Goal: Information Seeking & Learning: Learn about a topic

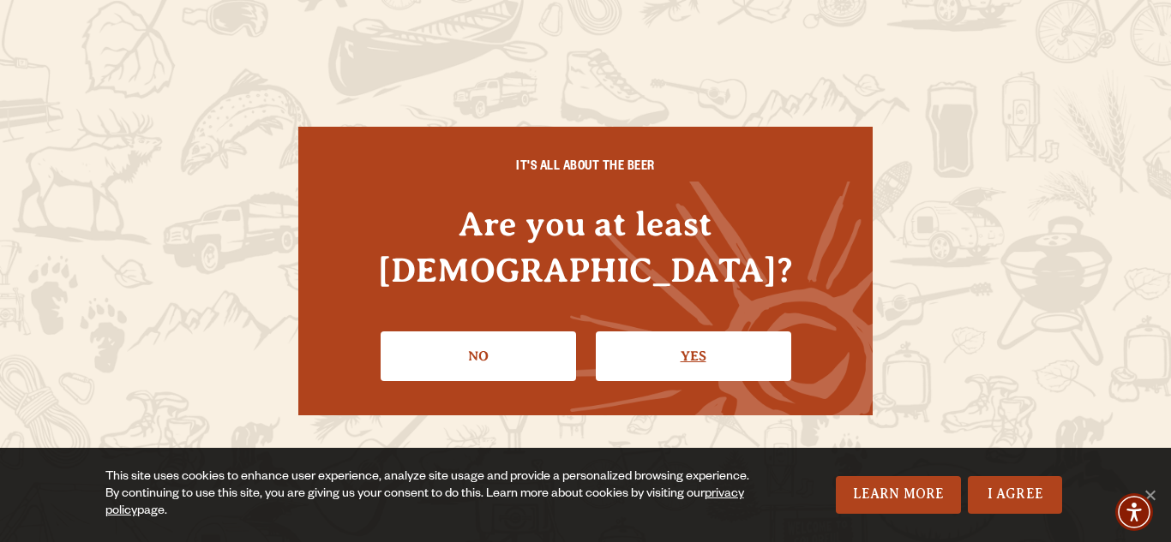
click at [693, 332] on link "Yes" at bounding box center [693, 357] width 195 height 50
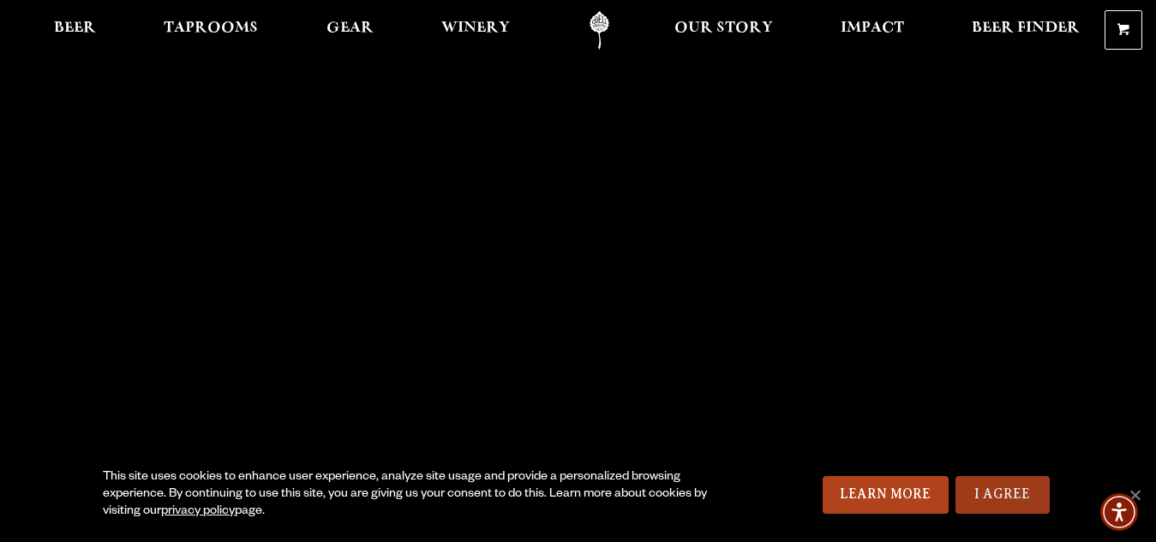
click at [997, 497] on link "I Agree" at bounding box center [1002, 495] width 94 height 38
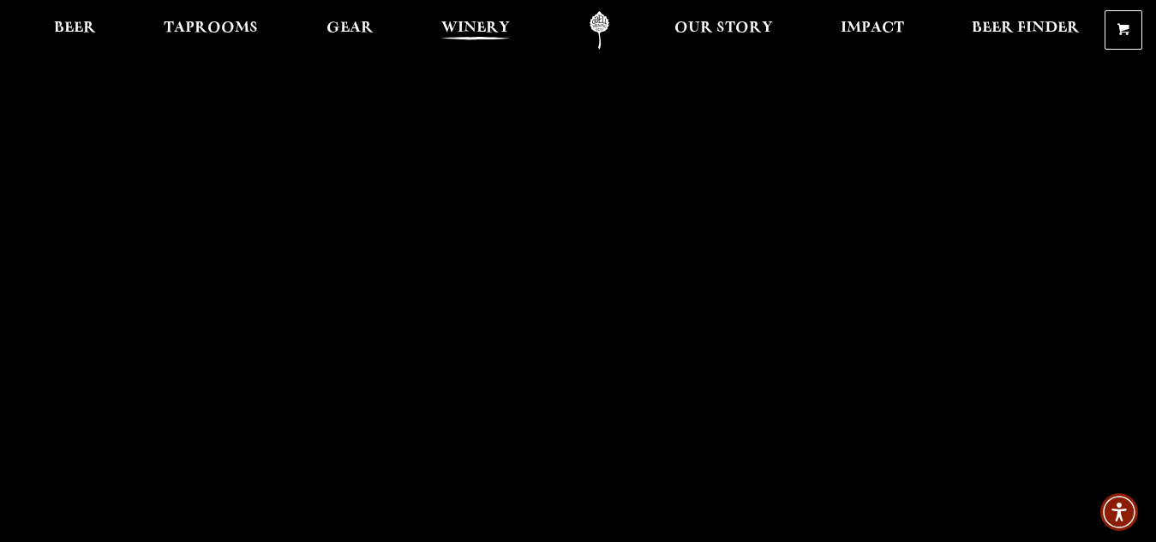
click at [475, 34] on span "Winery" at bounding box center [475, 28] width 69 height 14
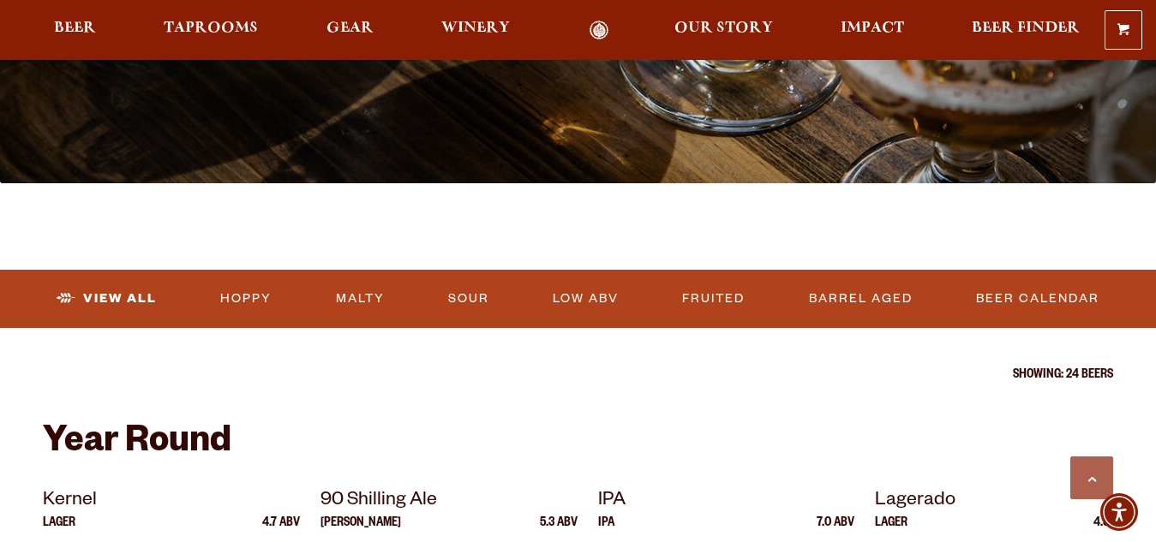
scroll to position [480, 0]
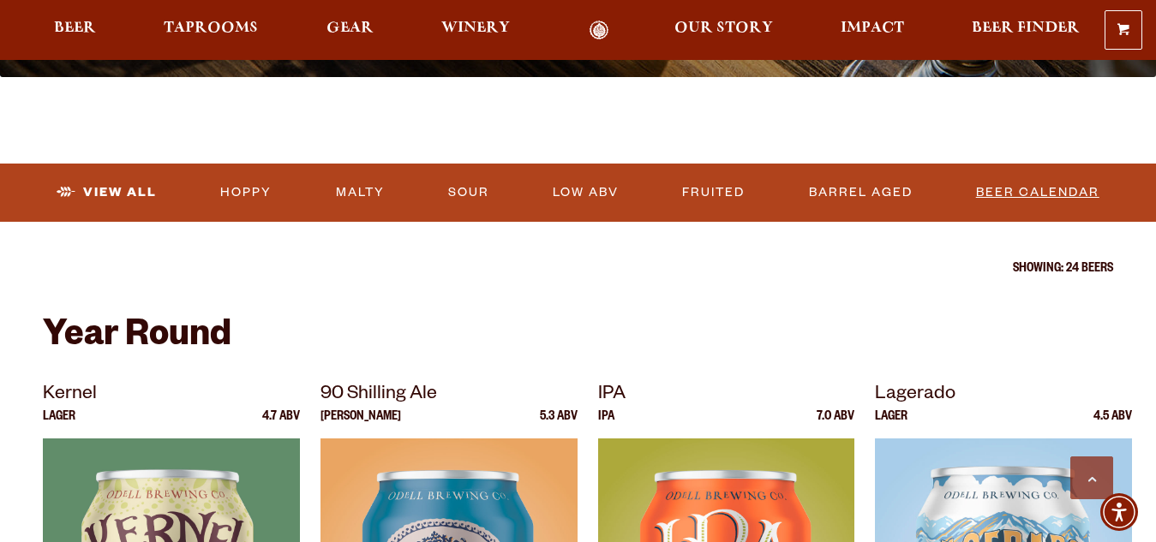
click at [1012, 194] on link "Beer Calendar" at bounding box center [1037, 192] width 137 height 39
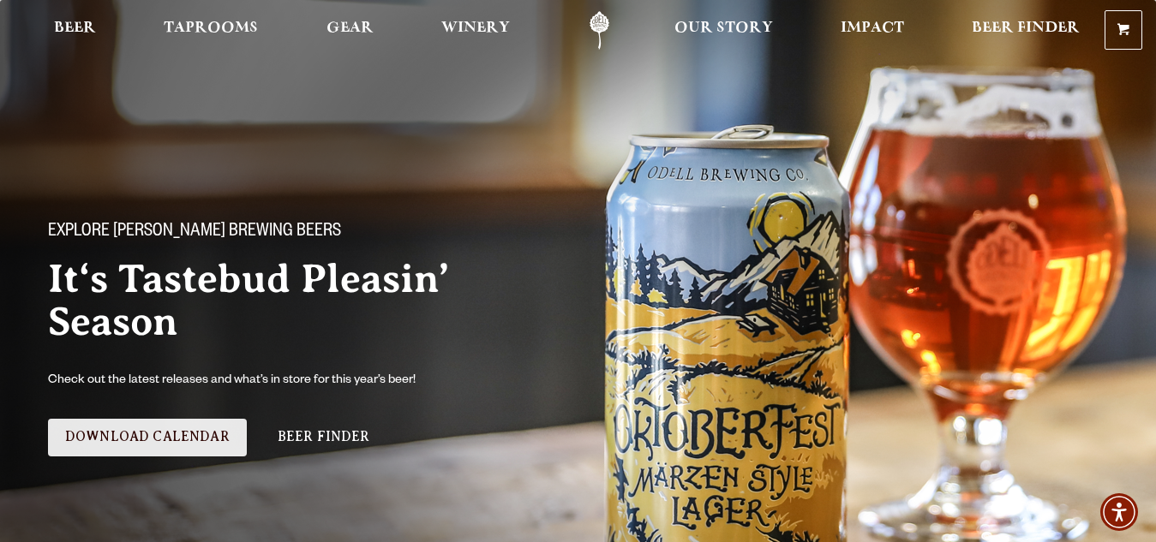
click at [130, 435] on link "Download Calendar" at bounding box center [147, 438] width 199 height 38
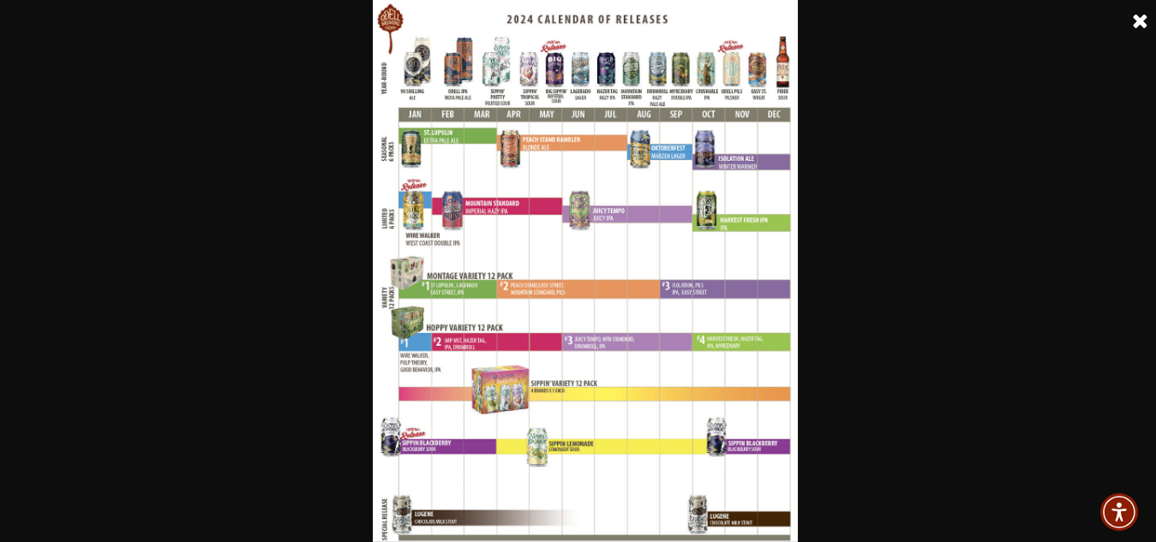
click at [1139, 17] on link at bounding box center [1140, 21] width 43 height 43
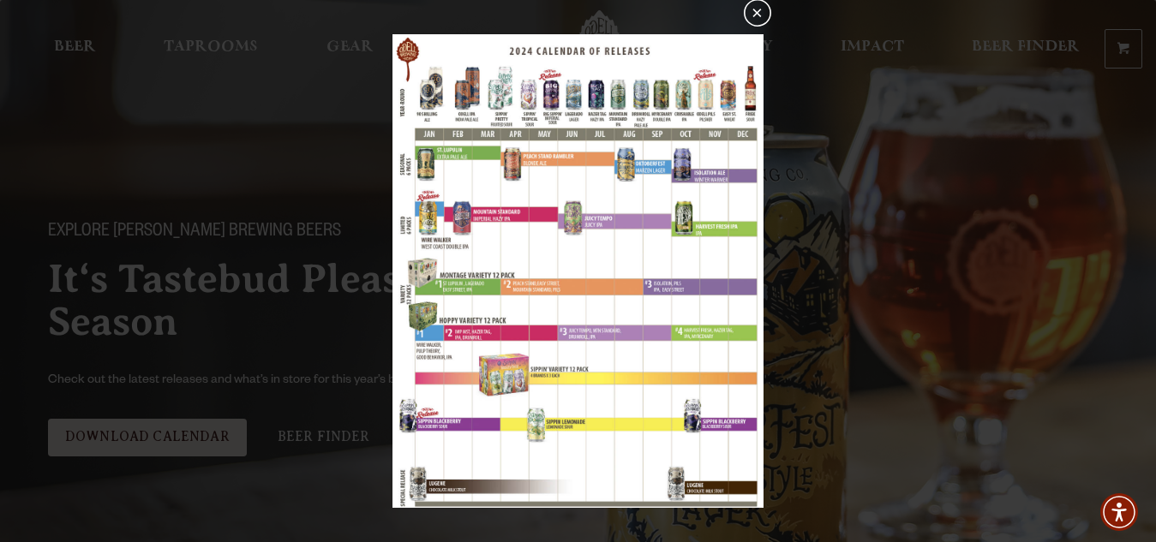
click at [755, 12] on button "×" at bounding box center [757, 12] width 27 height 27
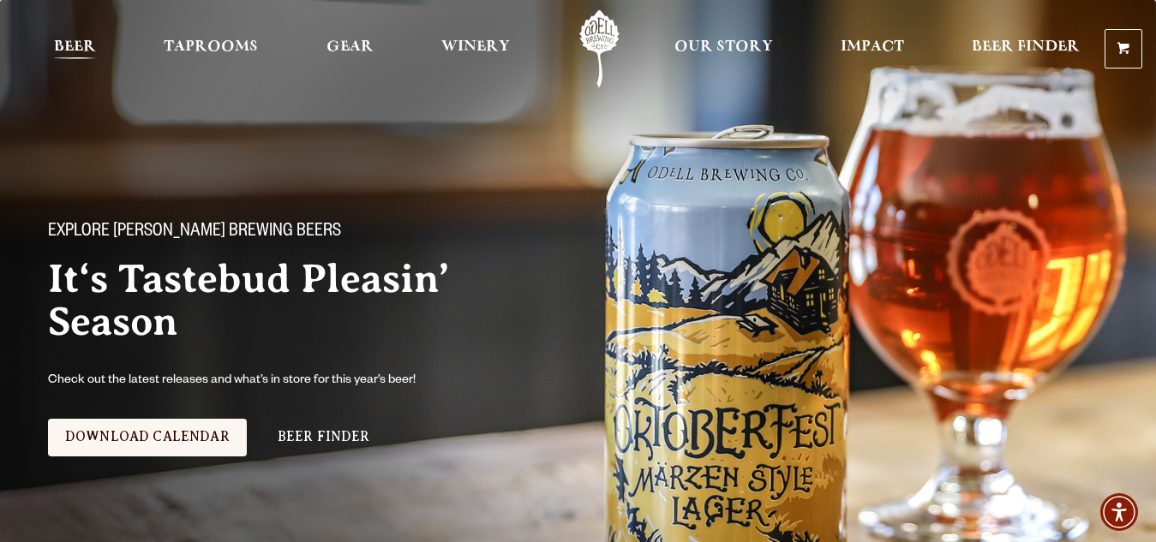
click at [69, 51] on span "Beer" at bounding box center [75, 47] width 42 height 14
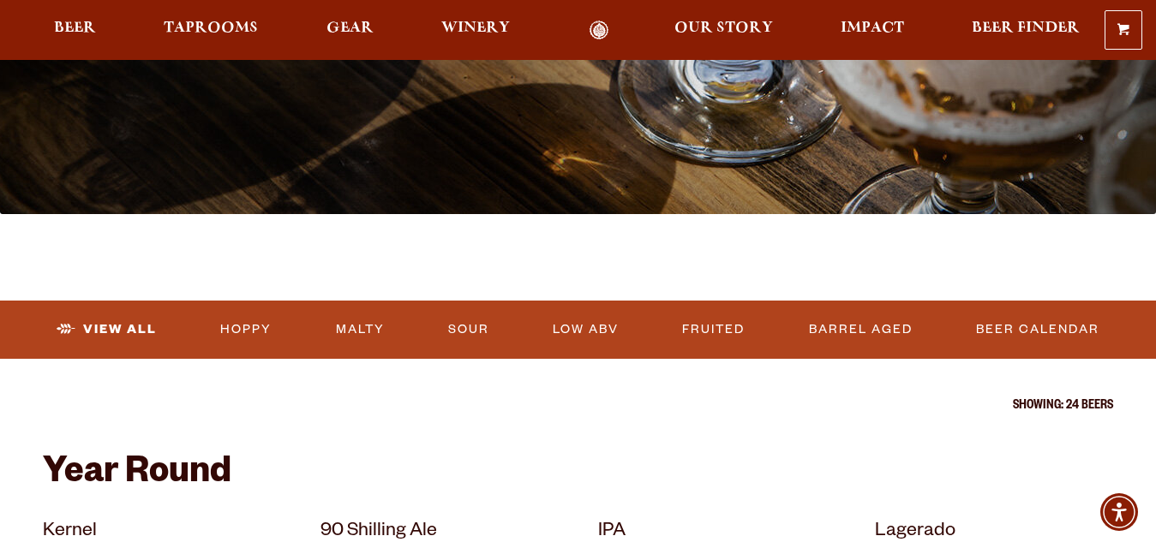
scroll to position [377, 0]
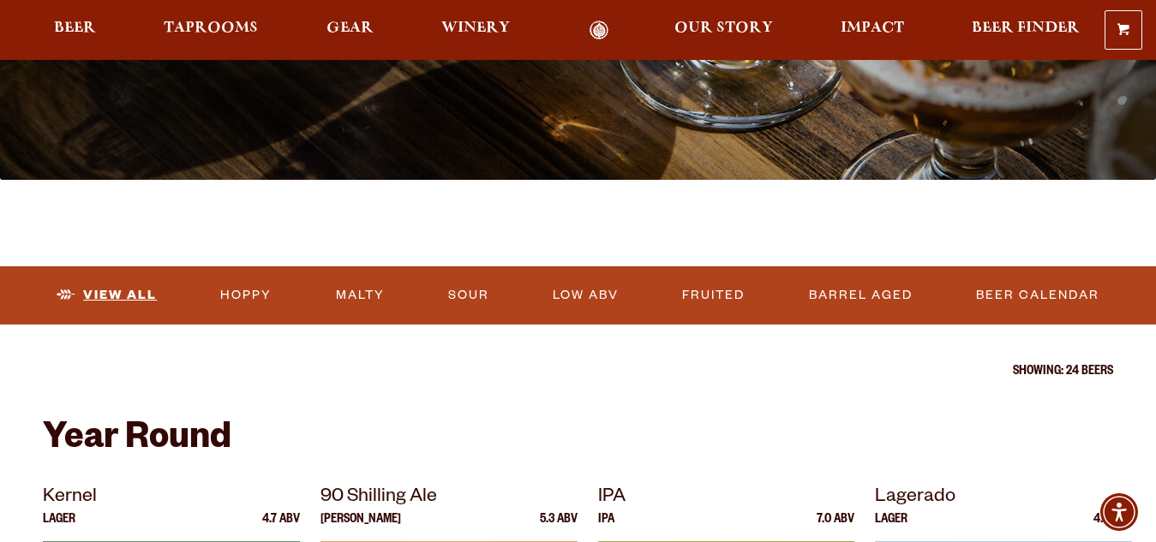
click at [123, 296] on link "View All" at bounding box center [107, 295] width 114 height 39
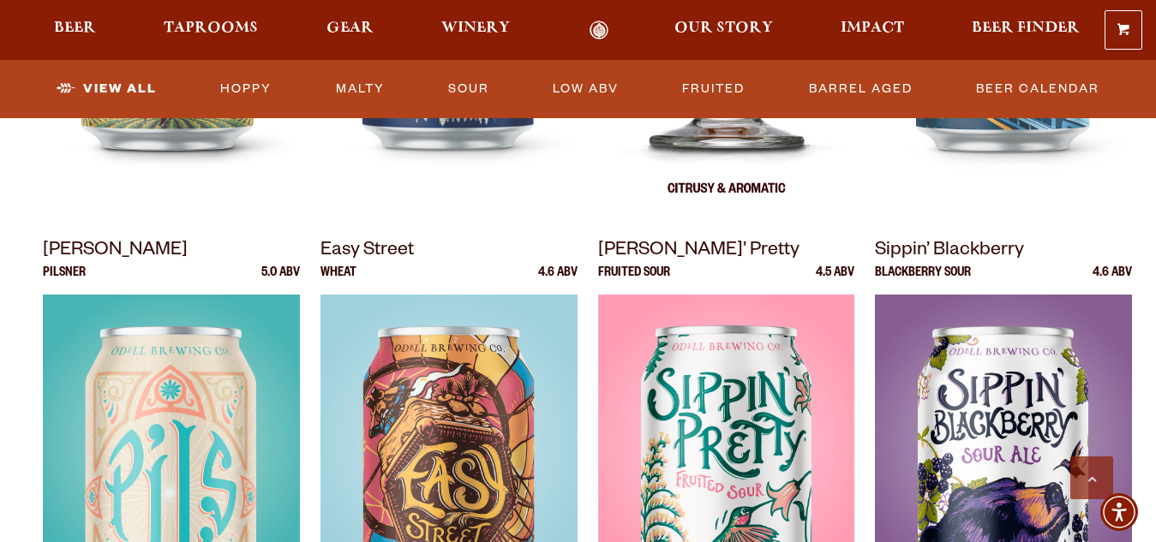
scroll to position [1165, 0]
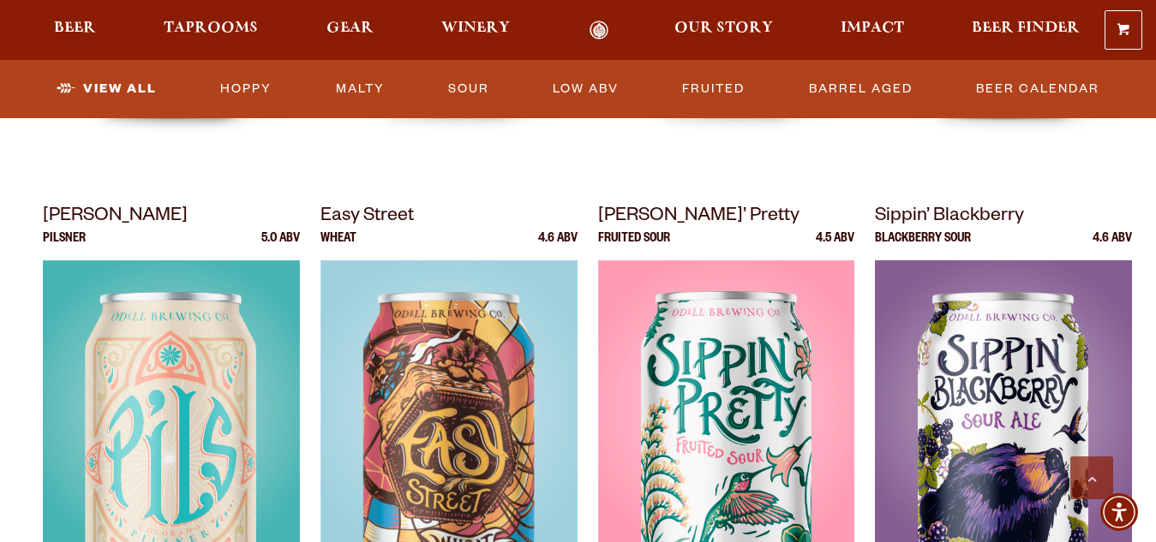
click at [1, 334] on div "Year Round Kernel Lager 4.7 ABV 90 Shilling Ale" at bounding box center [578, 435] width 1156 height 1606
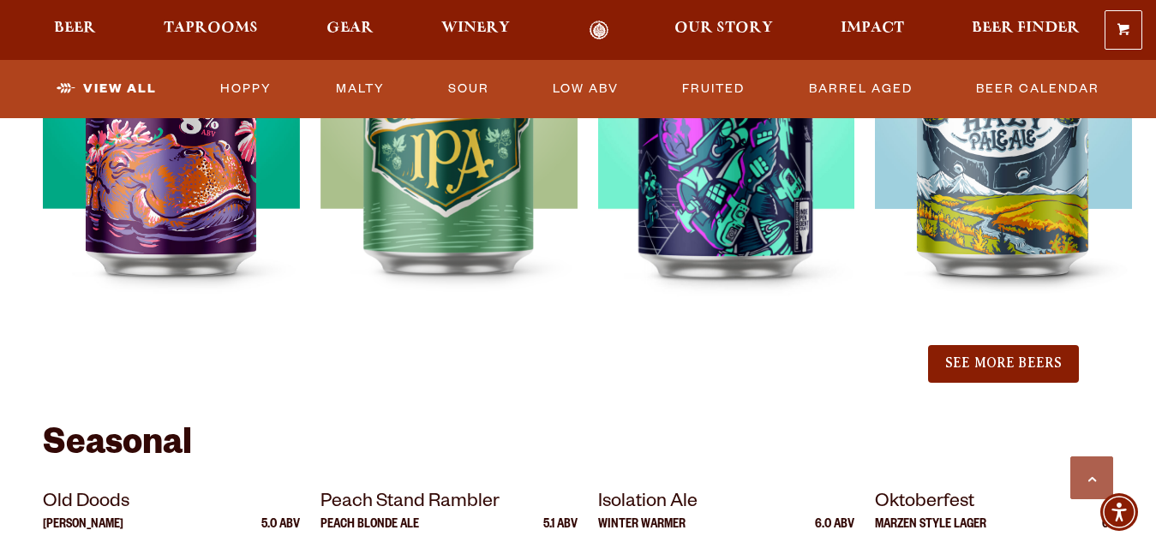
scroll to position [2022, 0]
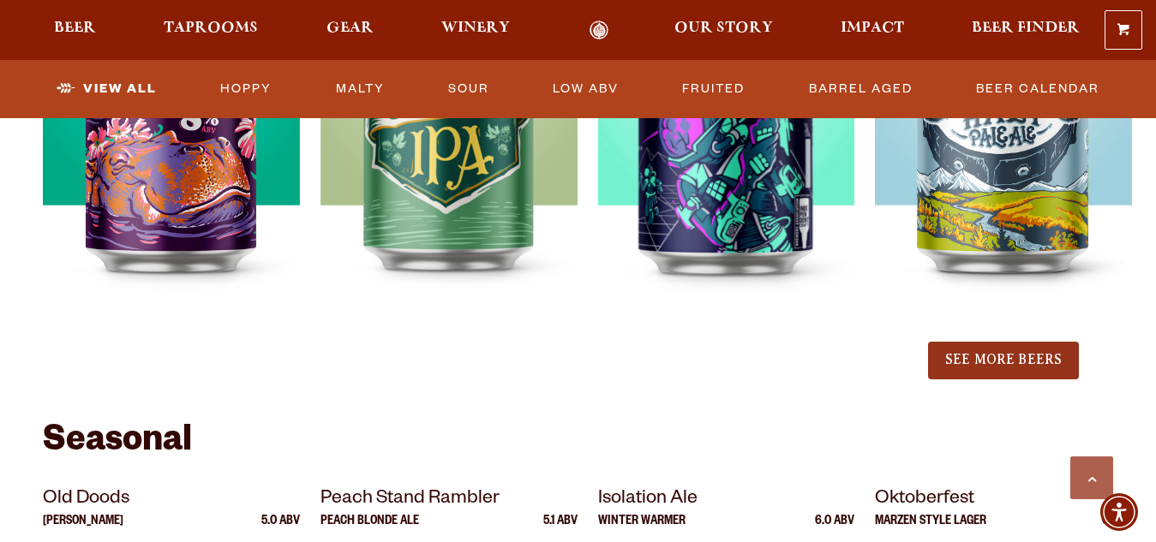
click at [993, 361] on button "See More Beers" at bounding box center [1003, 361] width 151 height 38
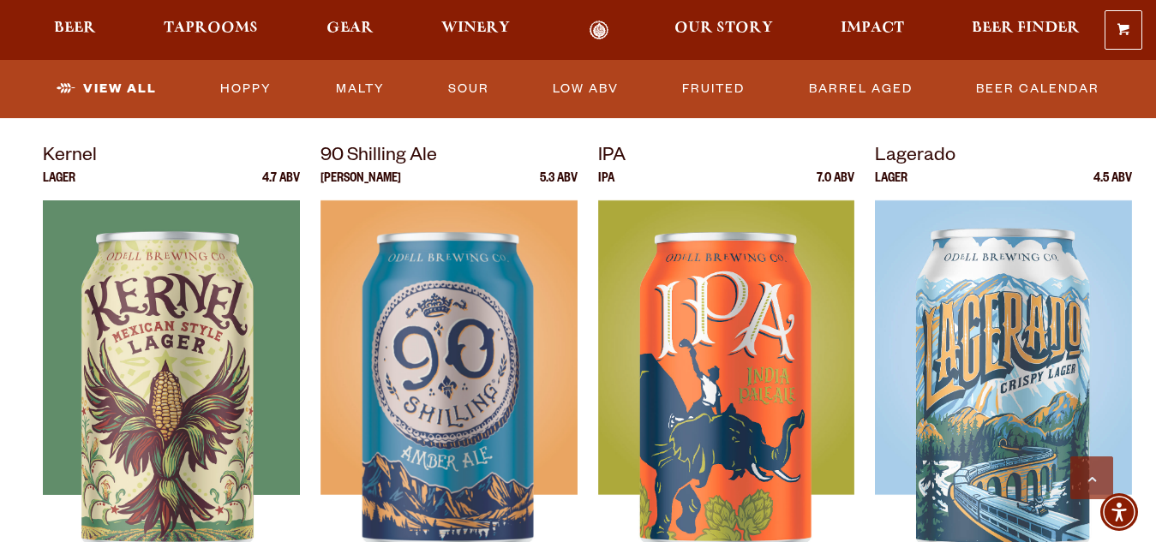
scroll to position [788, 0]
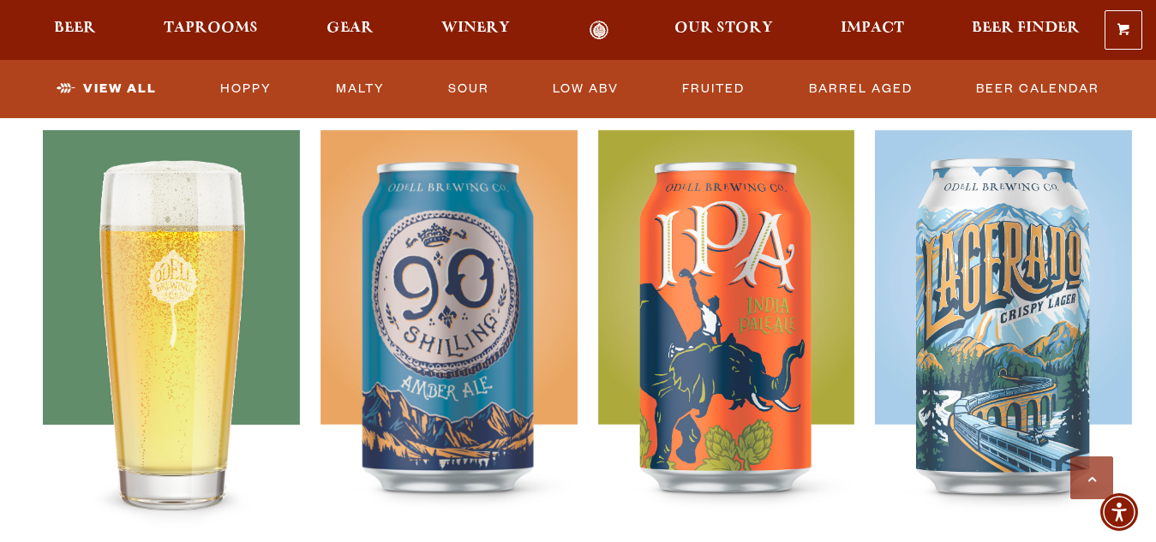
click at [150, 281] on img at bounding box center [171, 344] width 257 height 428
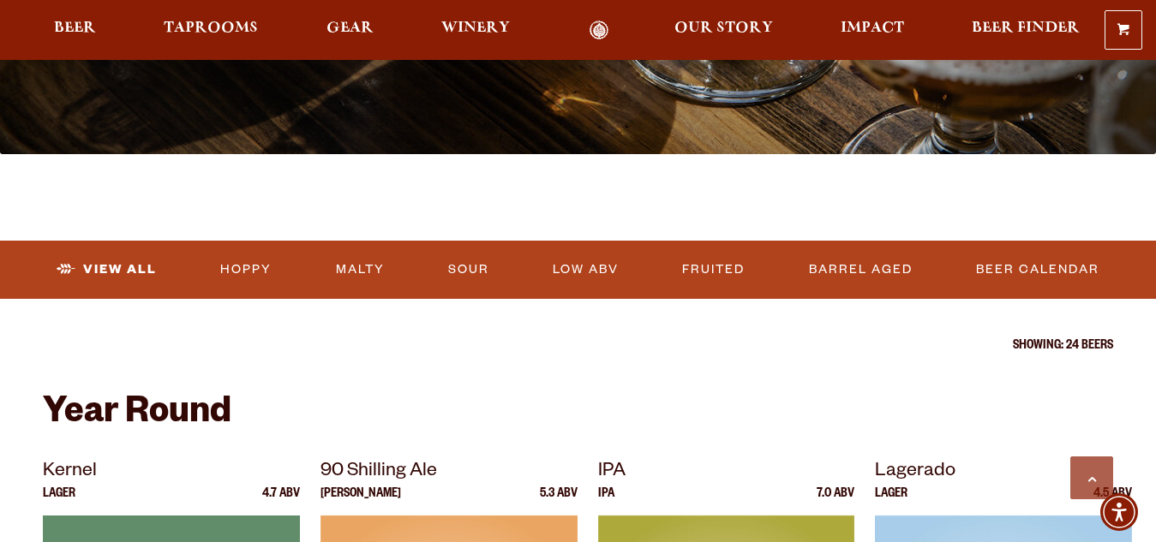
scroll to position [548, 0]
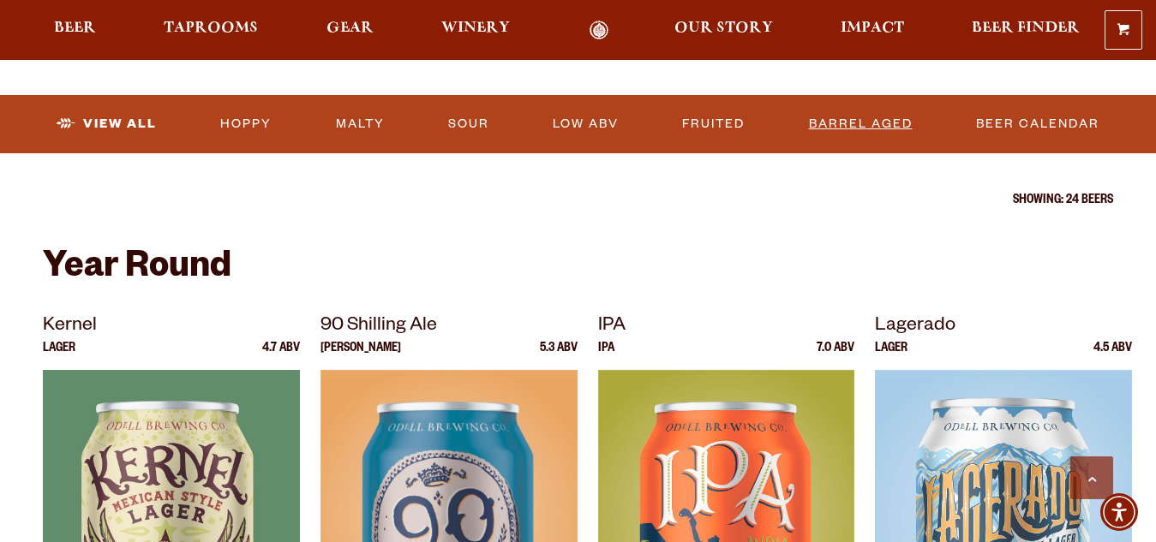
click at [880, 129] on link "Barrel Aged" at bounding box center [860, 124] width 117 height 39
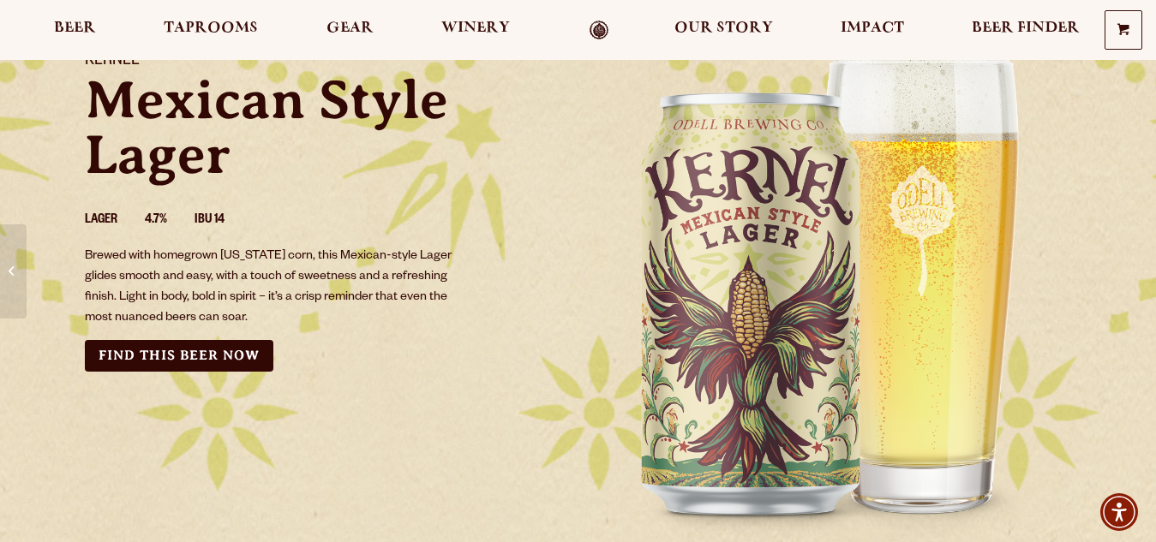
scroll to position [103, 0]
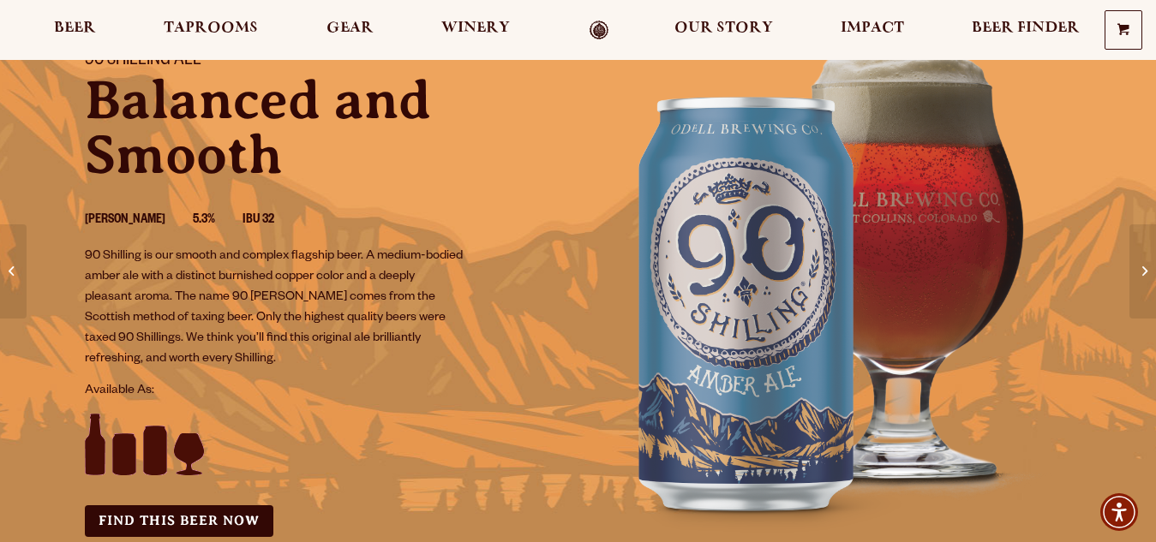
scroll to position [103, 0]
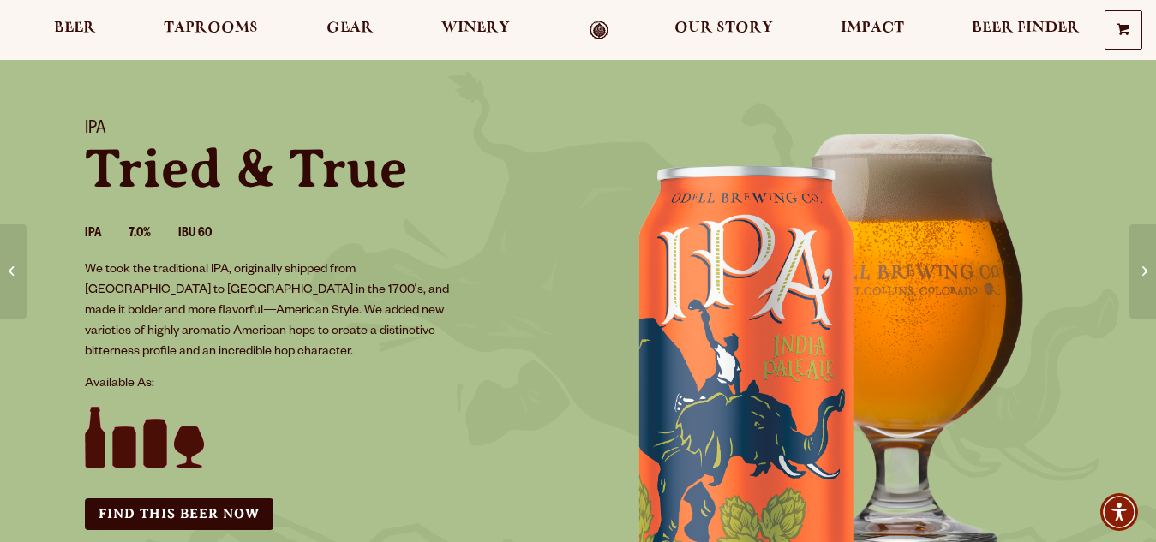
scroll to position [103, 0]
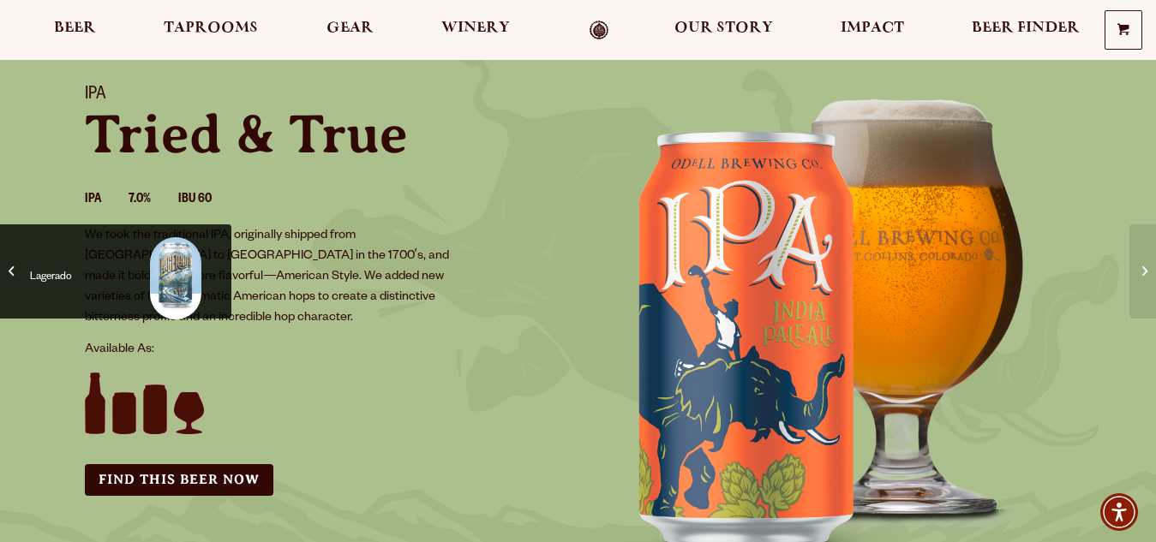
click at [9, 259] on link "Lagerado" at bounding box center [115, 272] width 231 height 94
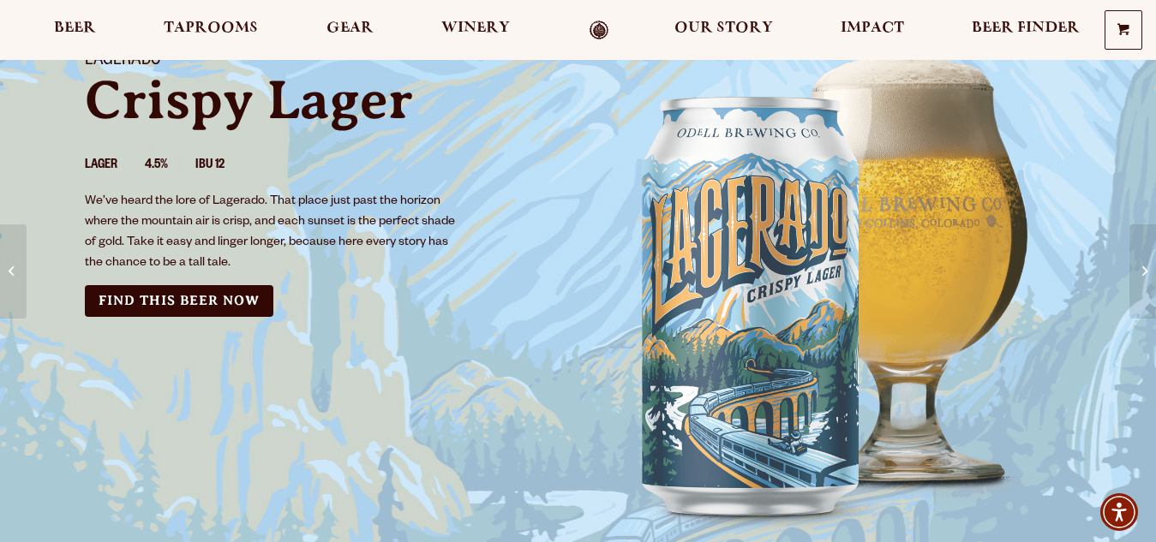
scroll to position [103, 0]
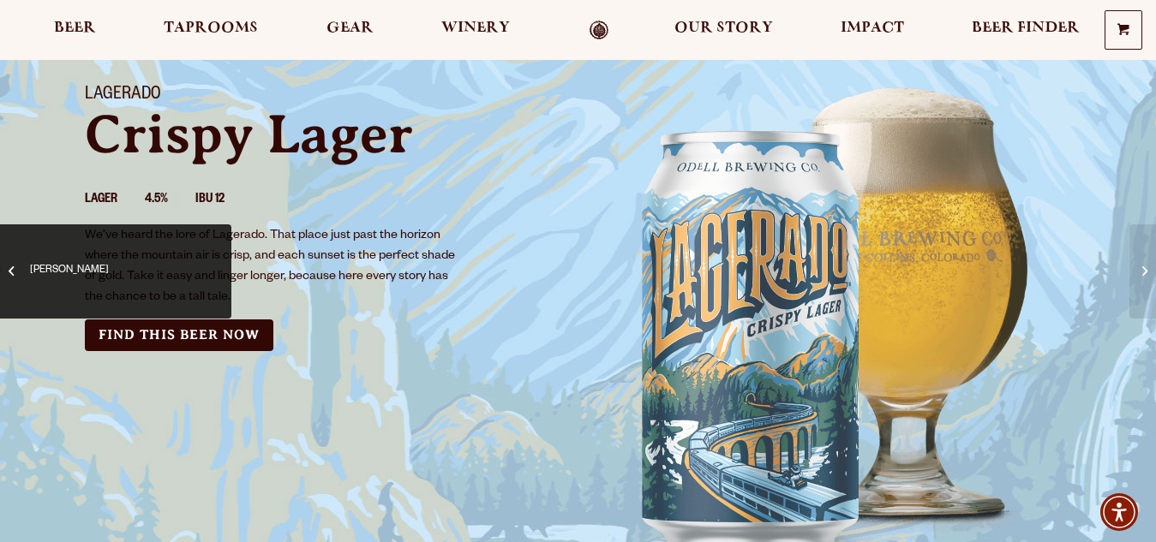
click at [14, 268] on span at bounding box center [11, 271] width 5 height 19
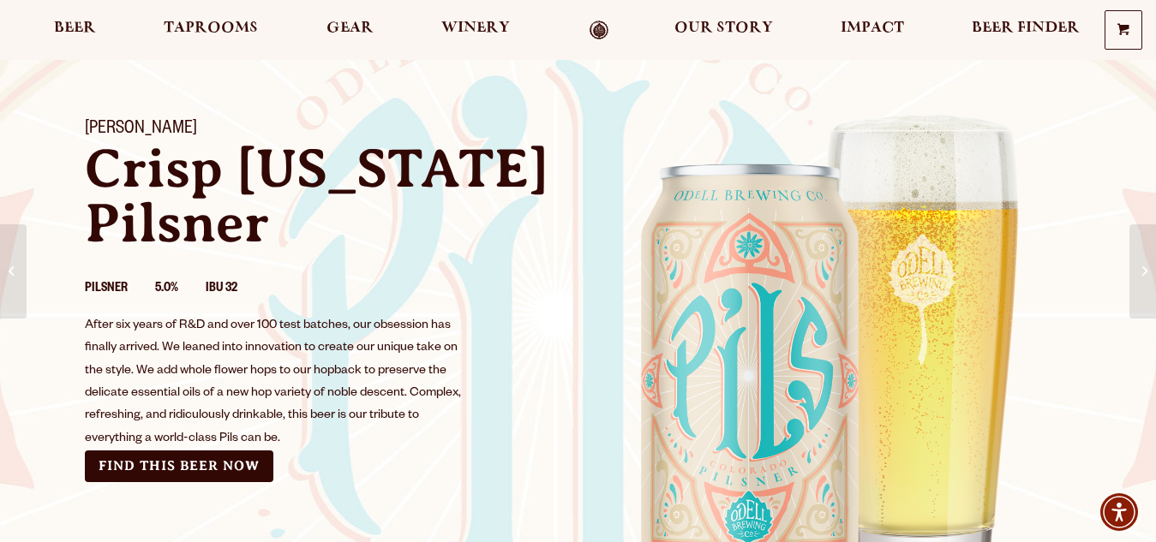
scroll to position [103, 0]
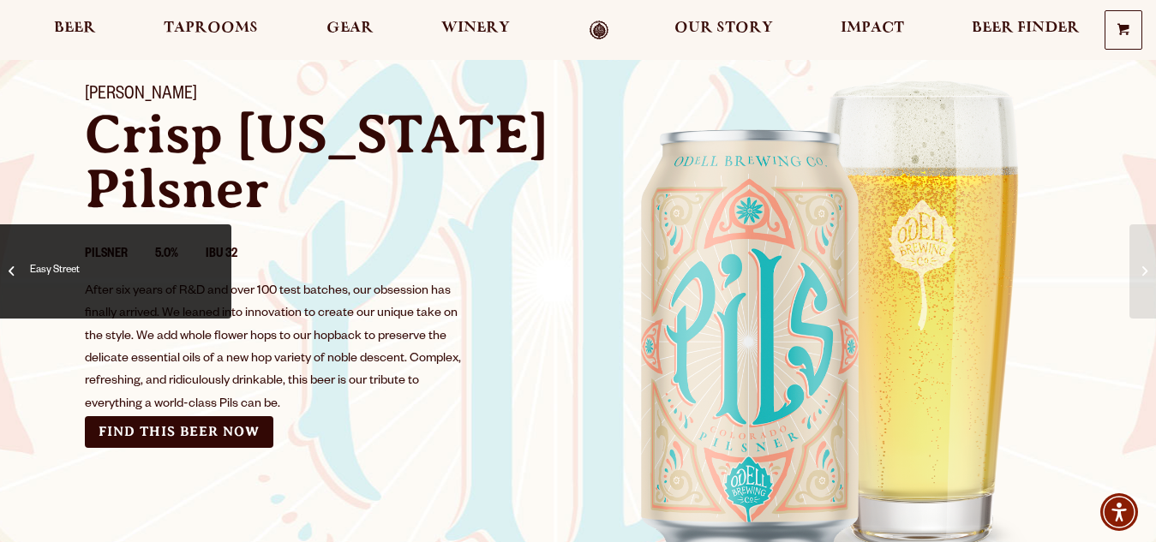
click at [16, 273] on span "Easy Street" at bounding box center [116, 271] width 206 height 69
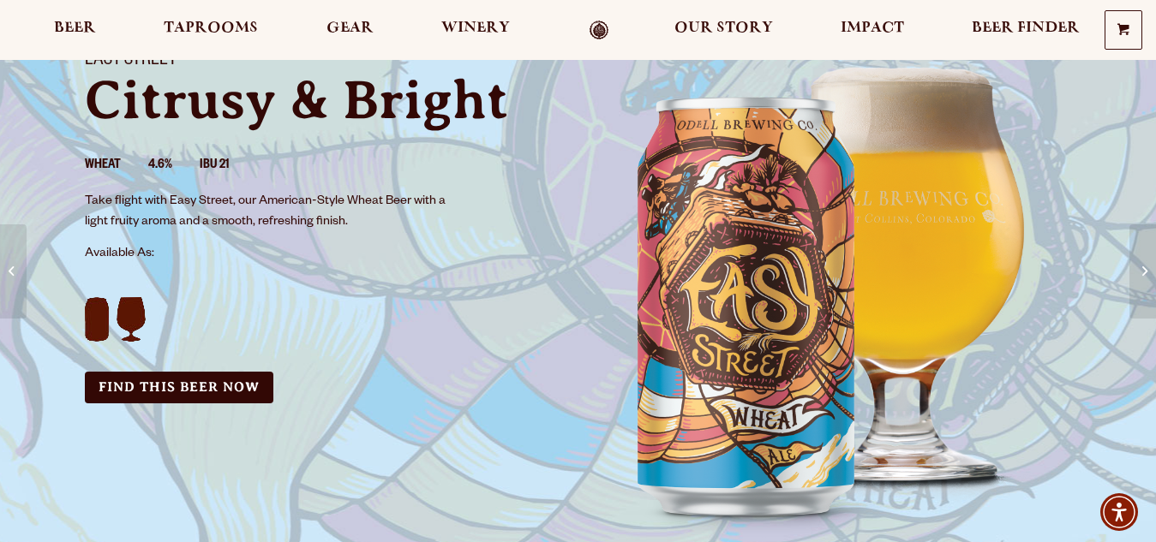
scroll to position [103, 0]
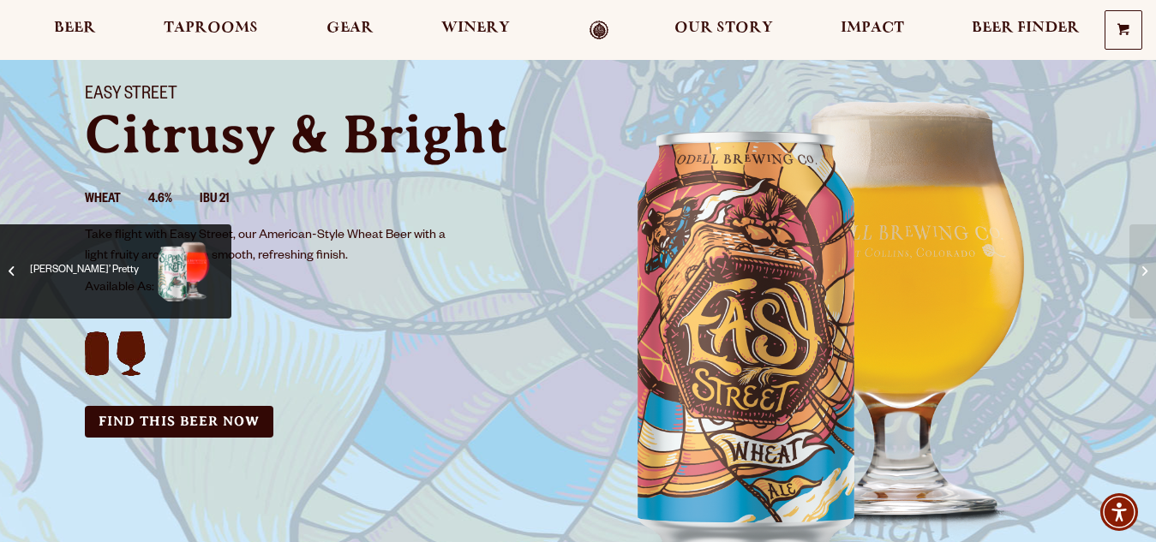
click at [13, 279] on span at bounding box center [11, 271] width 5 height 19
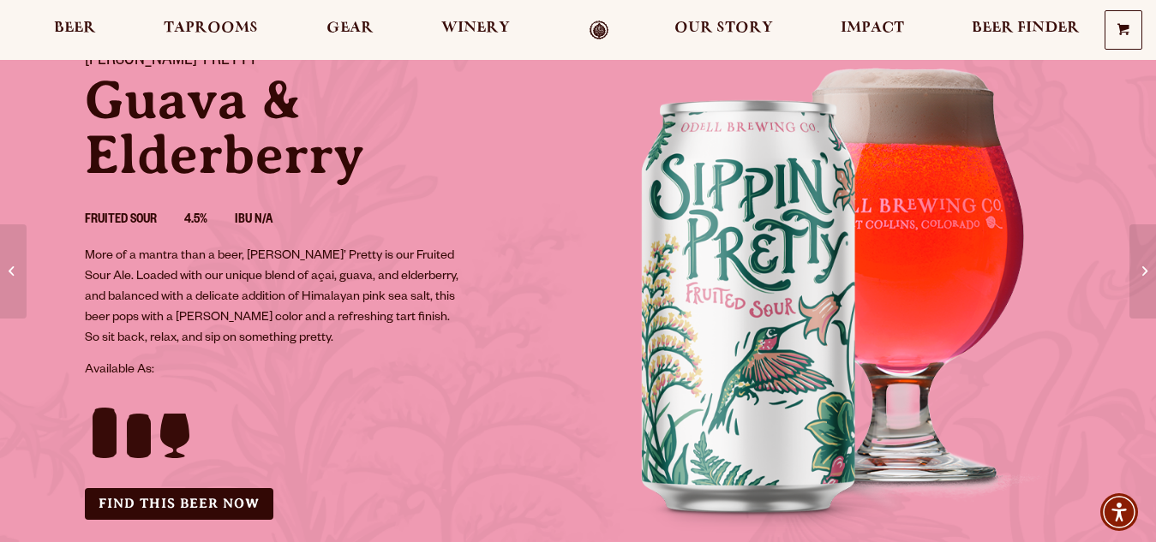
scroll to position [103, 0]
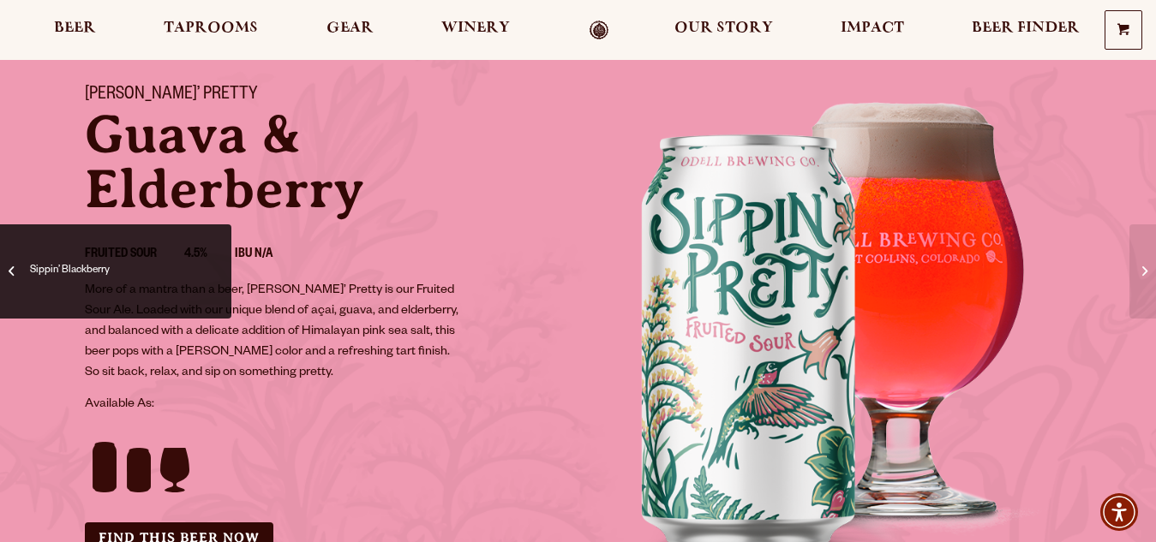
click at [15, 273] on span "Sippin’ Blackberry" at bounding box center [116, 271] width 206 height 69
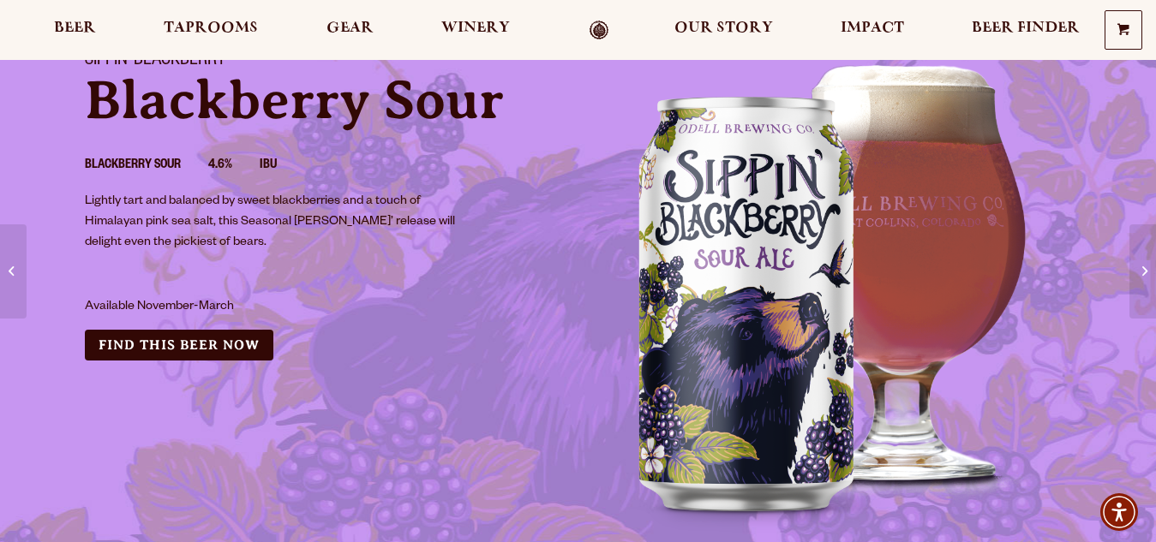
scroll to position [103, 0]
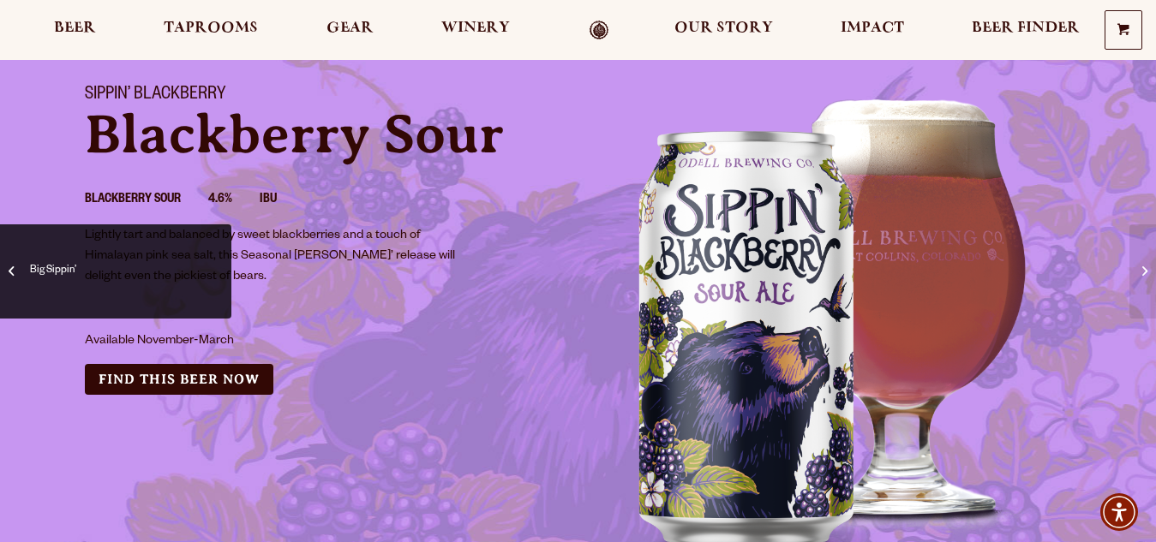
click at [19, 269] on span "Big Sippin’" at bounding box center [116, 271] width 206 height 69
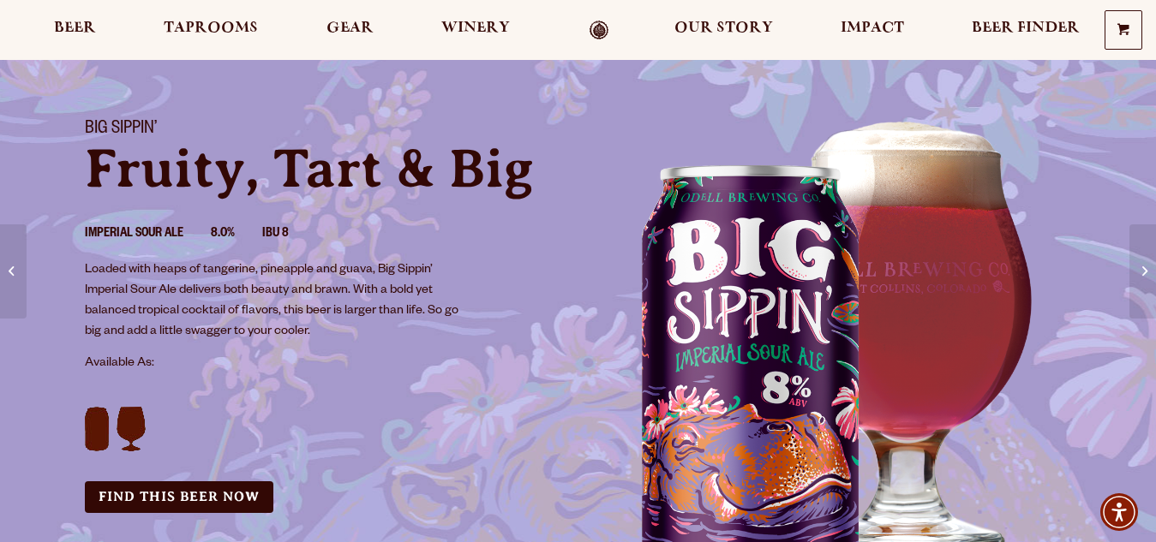
scroll to position [103, 0]
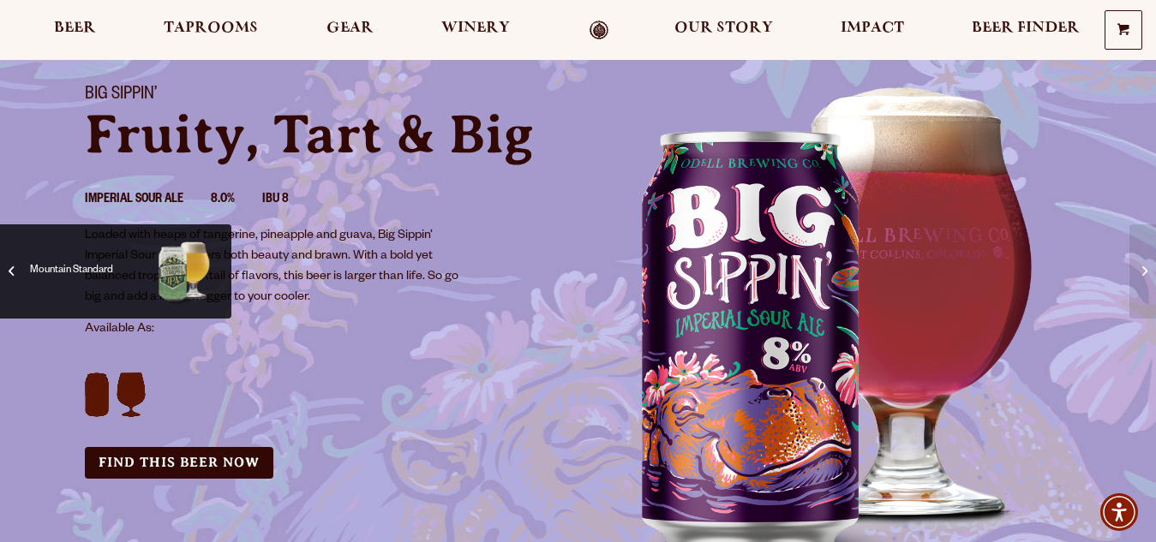
click at [15, 269] on span "Mountain Standard" at bounding box center [116, 271] width 206 height 69
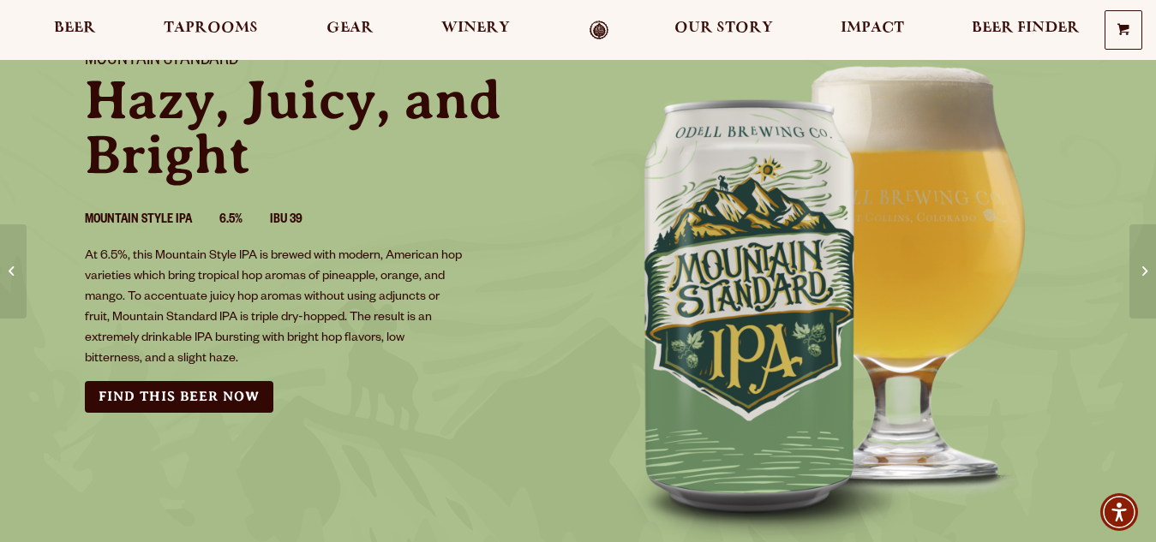
scroll to position [103, 0]
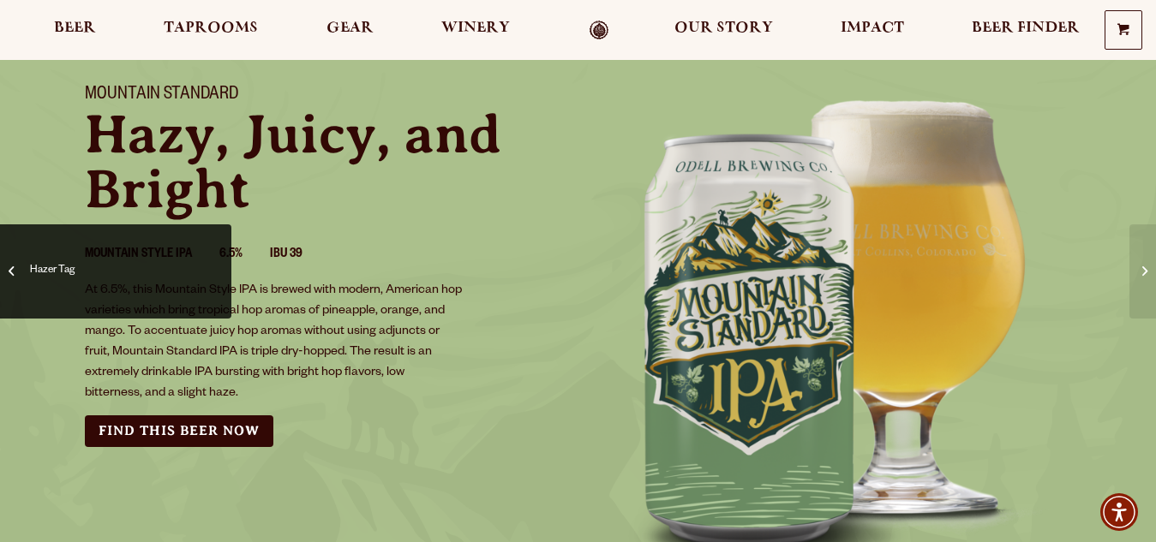
click at [15, 267] on span "Hazer Tag" at bounding box center [116, 271] width 206 height 69
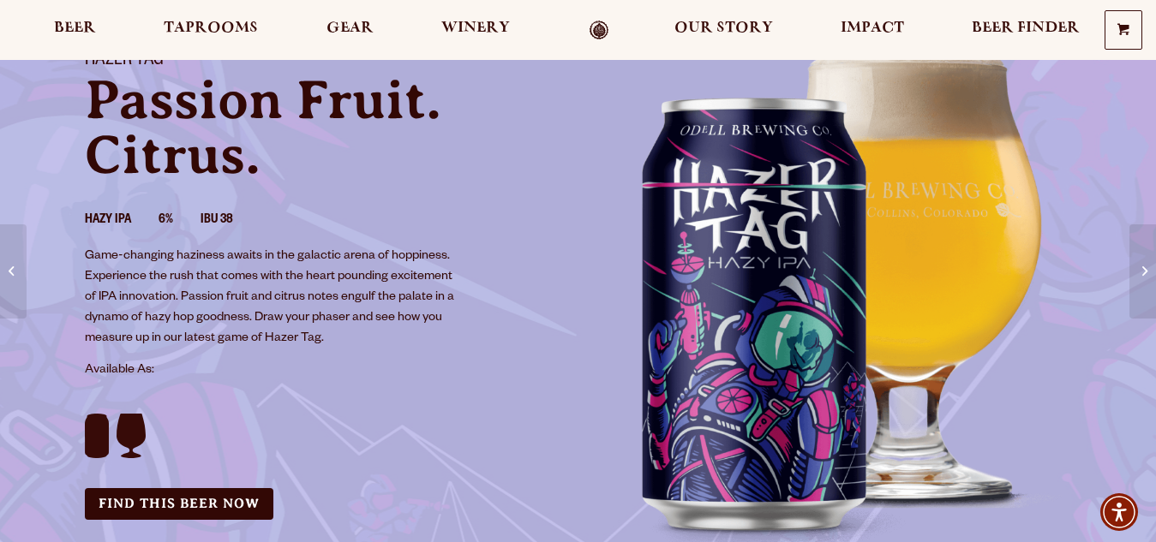
scroll to position [103, 0]
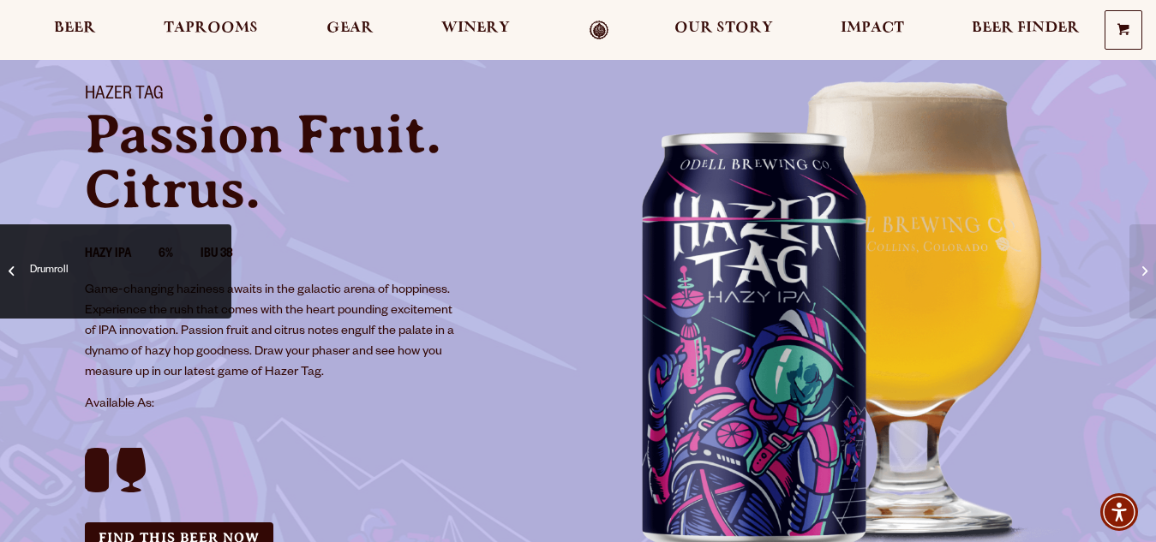
click at [30, 266] on span "Drumroll" at bounding box center [124, 271] width 189 height 69
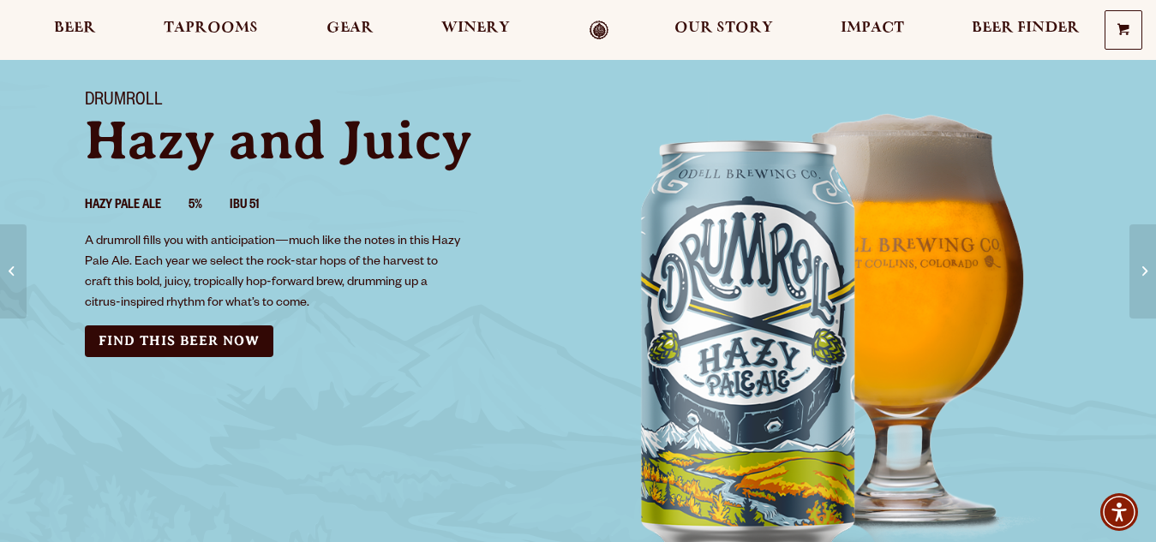
scroll to position [103, 0]
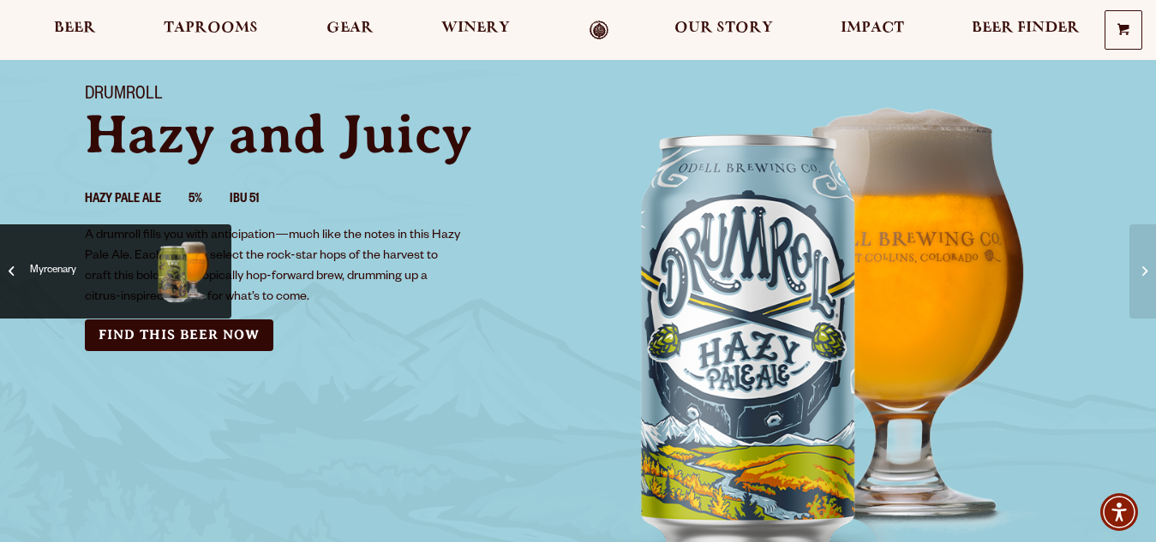
click at [15, 272] on span "Myrcenary" at bounding box center [116, 271] width 206 height 69
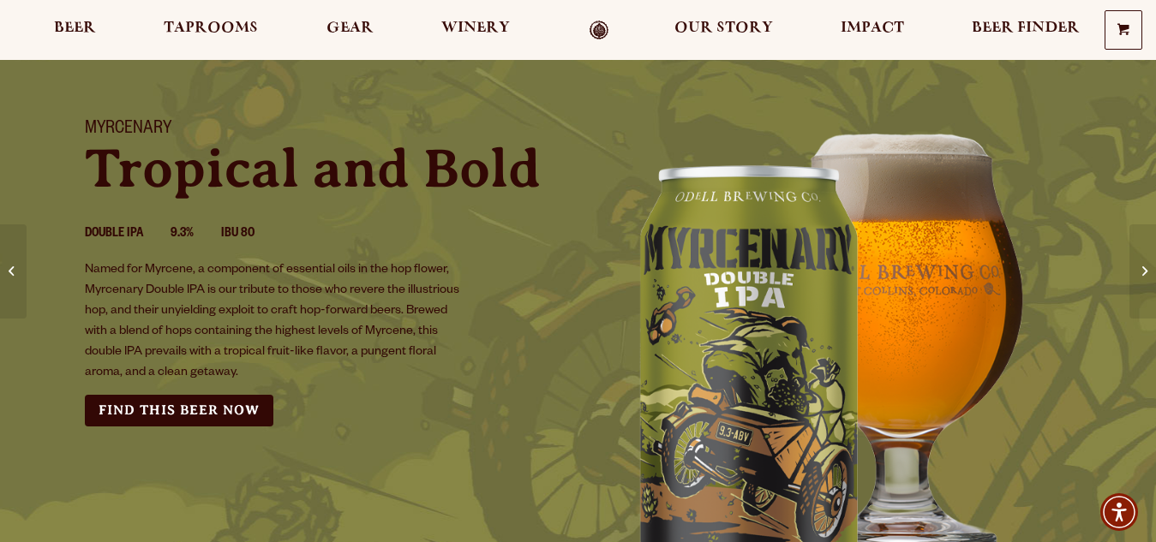
scroll to position [103, 0]
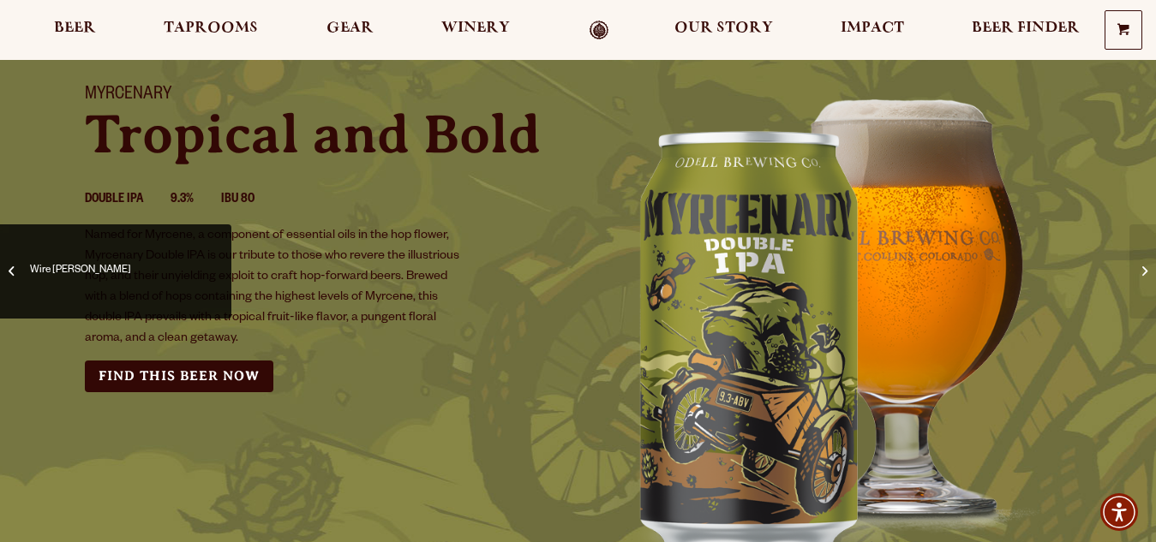
click at [17, 279] on span "Wire [PERSON_NAME]" at bounding box center [116, 271] width 206 height 69
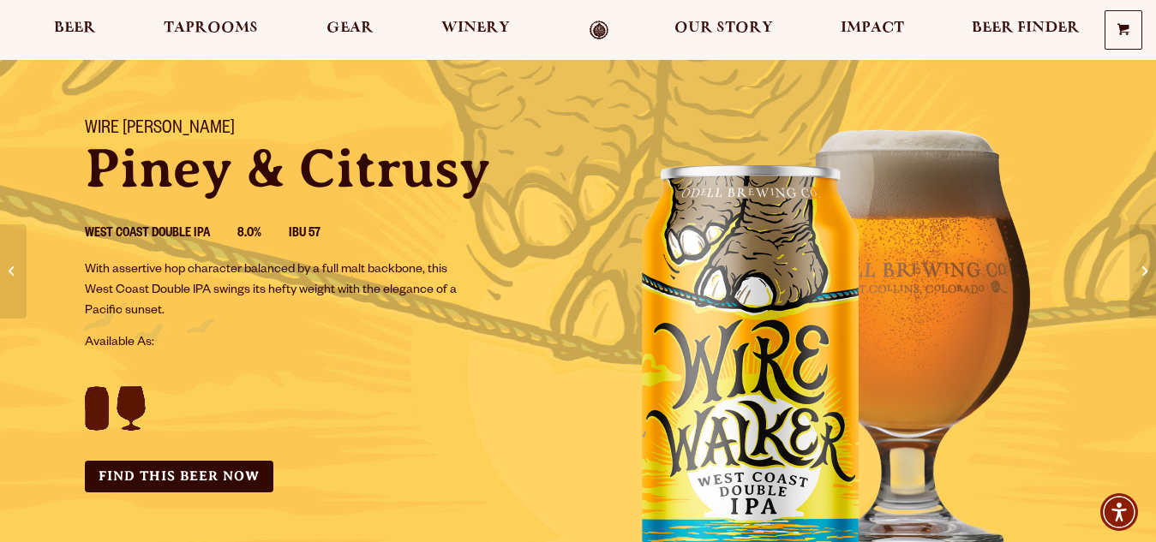
scroll to position [103, 0]
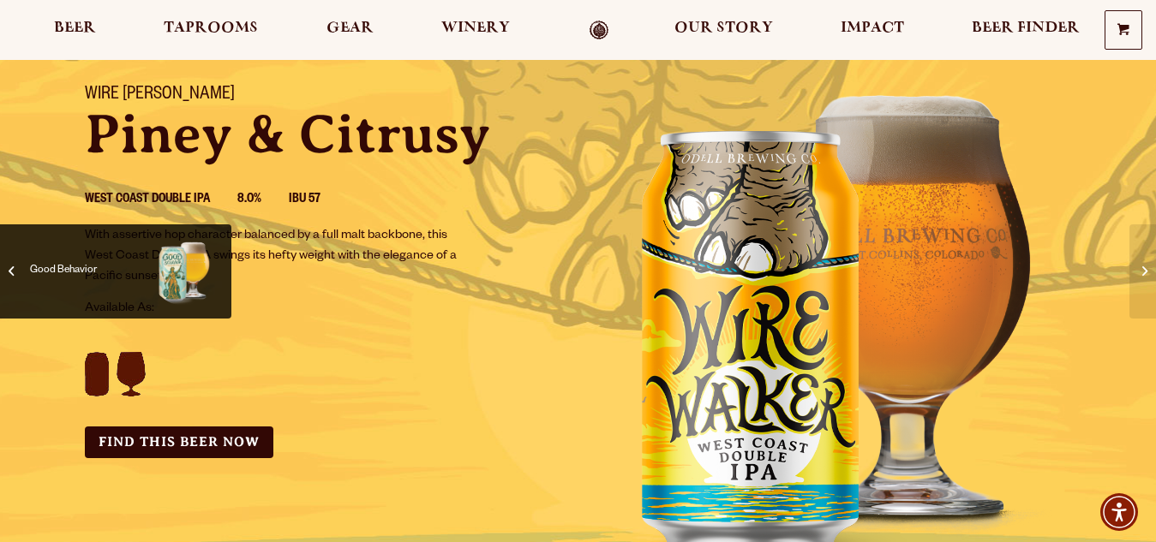
click at [23, 259] on span "Good Behavior" at bounding box center [116, 271] width 206 height 69
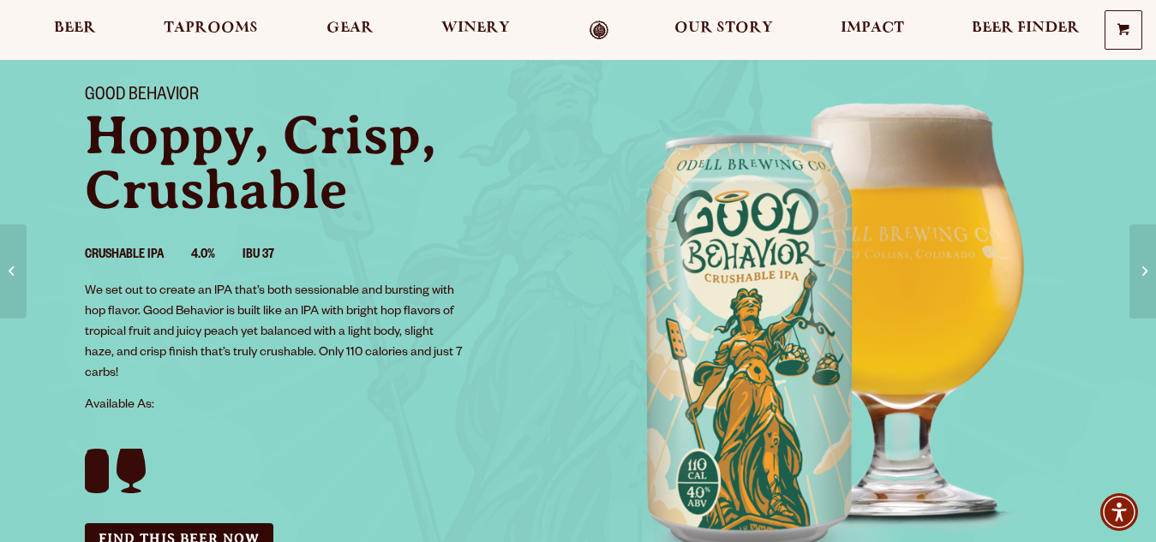
scroll to position [103, 0]
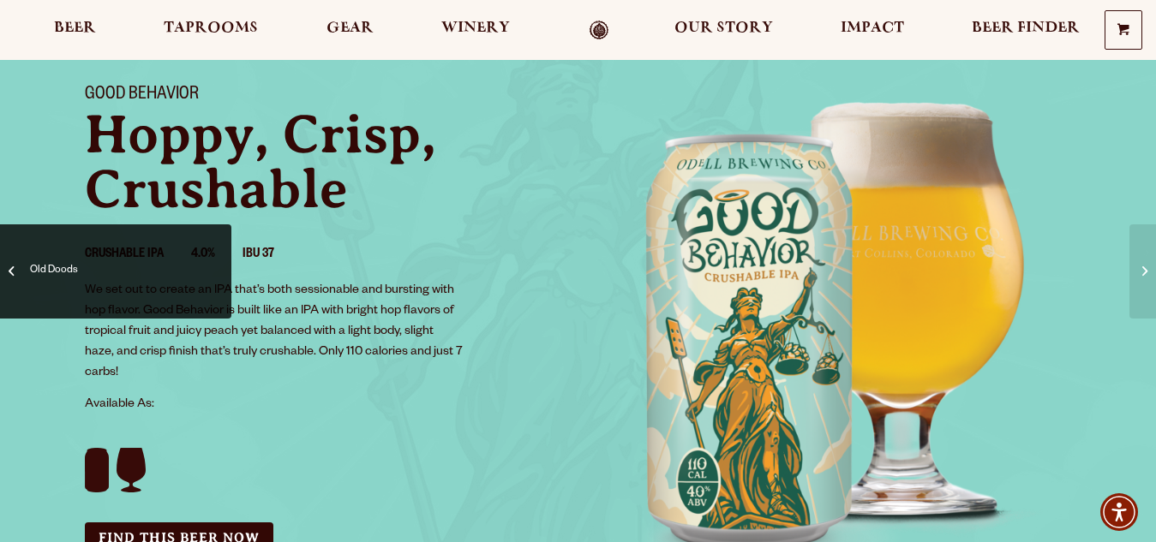
click at [31, 264] on span "Old Doods" at bounding box center [124, 271] width 189 height 69
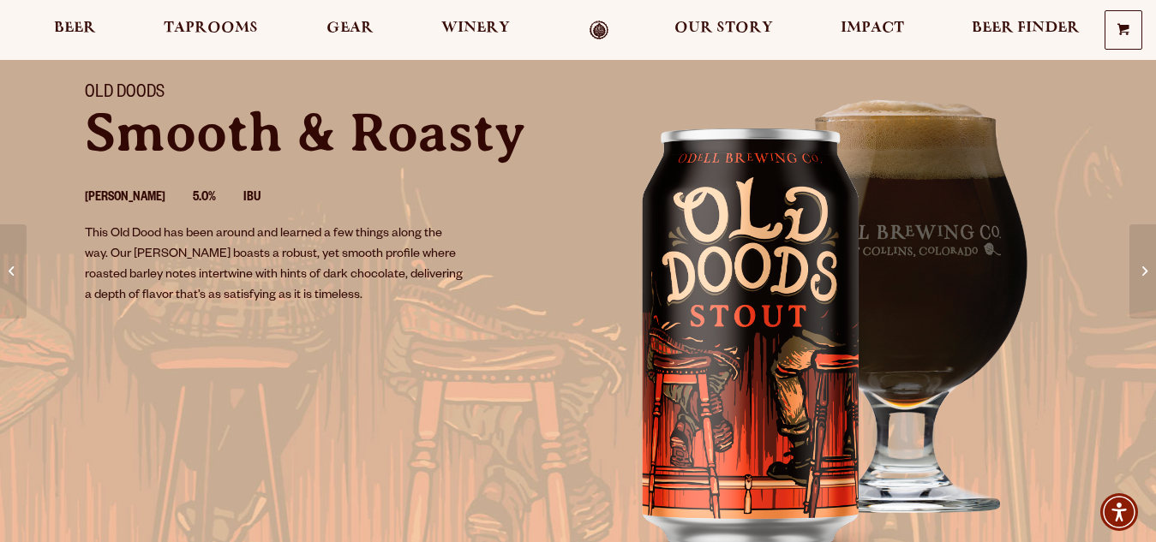
scroll to position [103, 0]
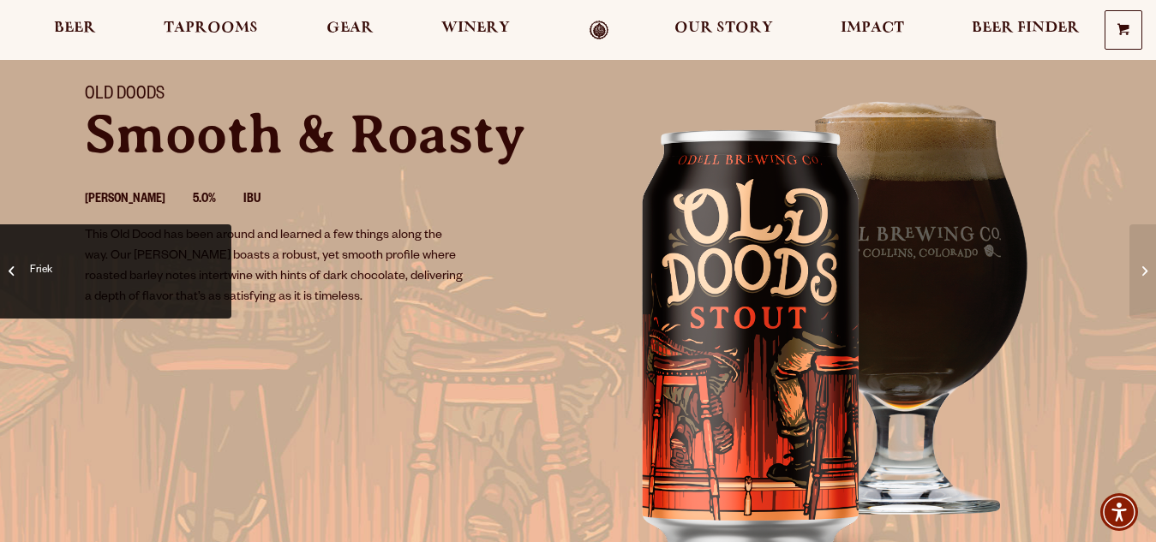
click at [37, 270] on span "Friek" at bounding box center [124, 271] width 189 height 69
click at [41, 269] on span "Friek" at bounding box center [124, 271] width 189 height 69
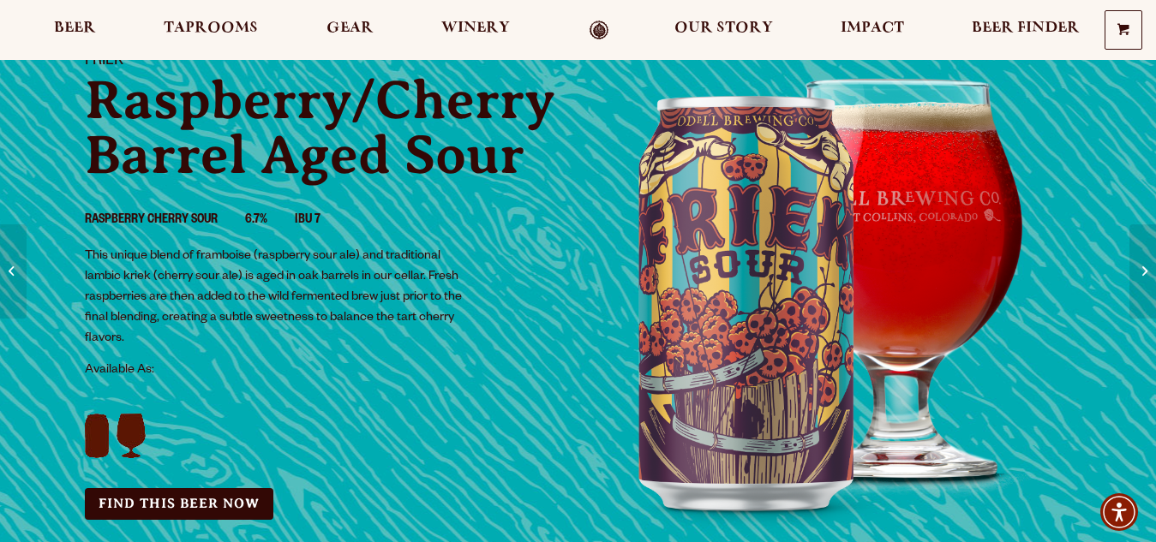
scroll to position [103, 0]
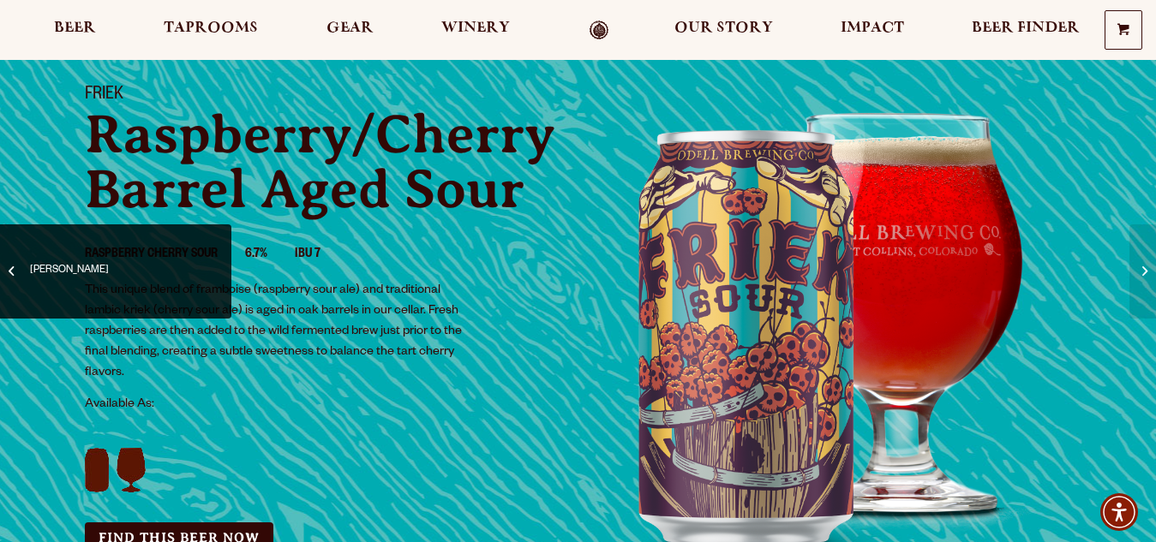
click at [29, 270] on span "[PERSON_NAME]" at bounding box center [116, 271] width 206 height 69
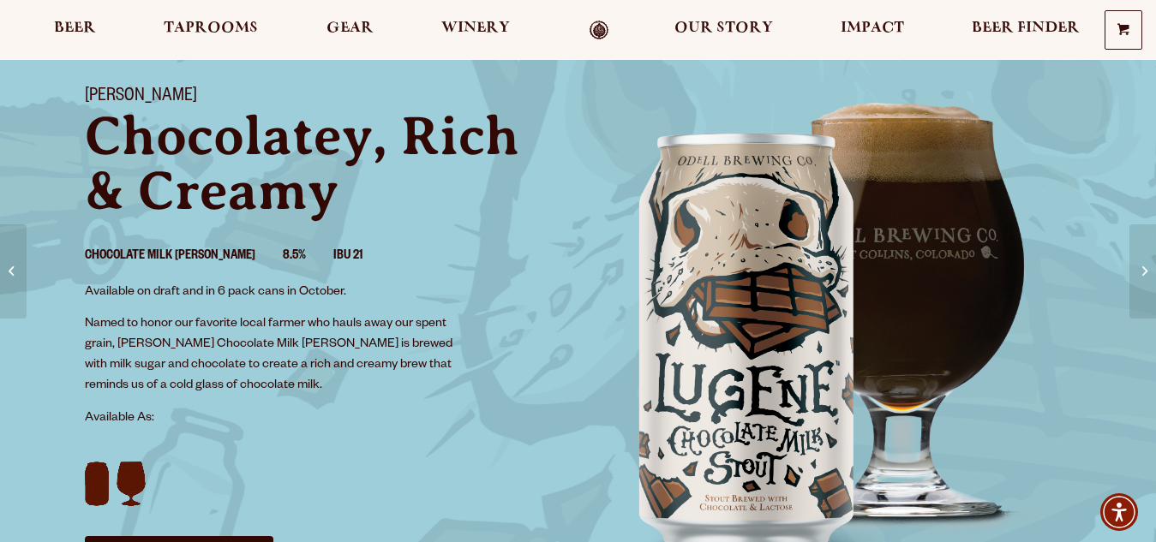
scroll to position [103, 0]
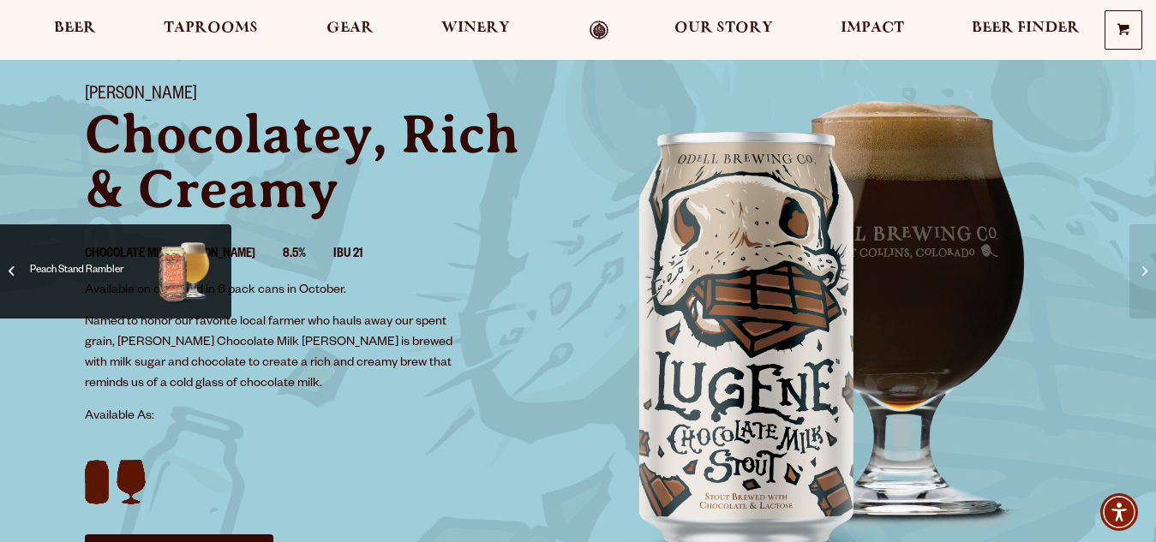
click at [27, 268] on span "Peach Stand Rambler" at bounding box center [116, 271] width 206 height 69
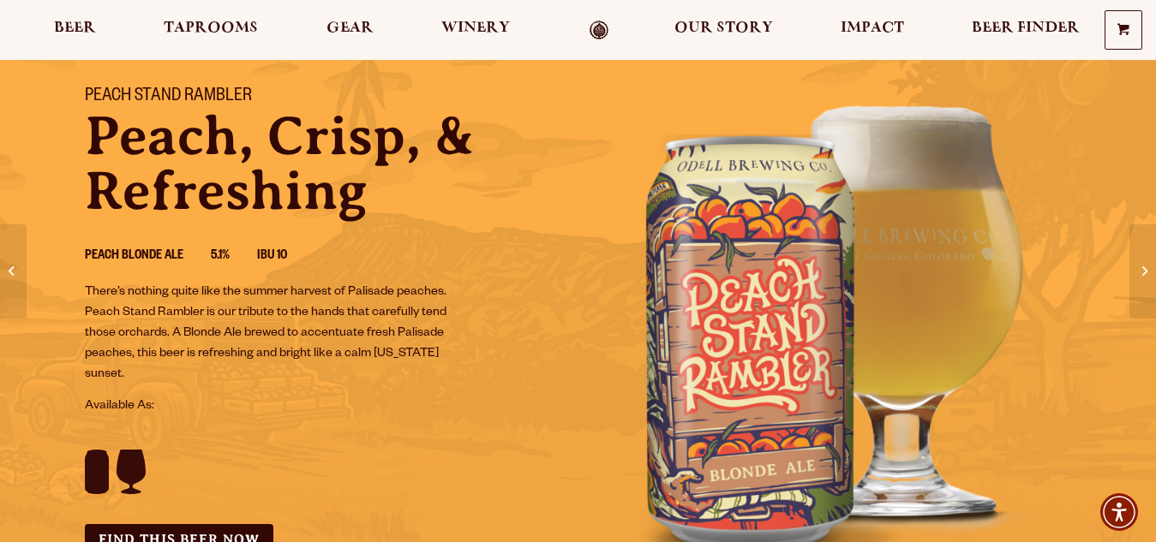
scroll to position [103, 0]
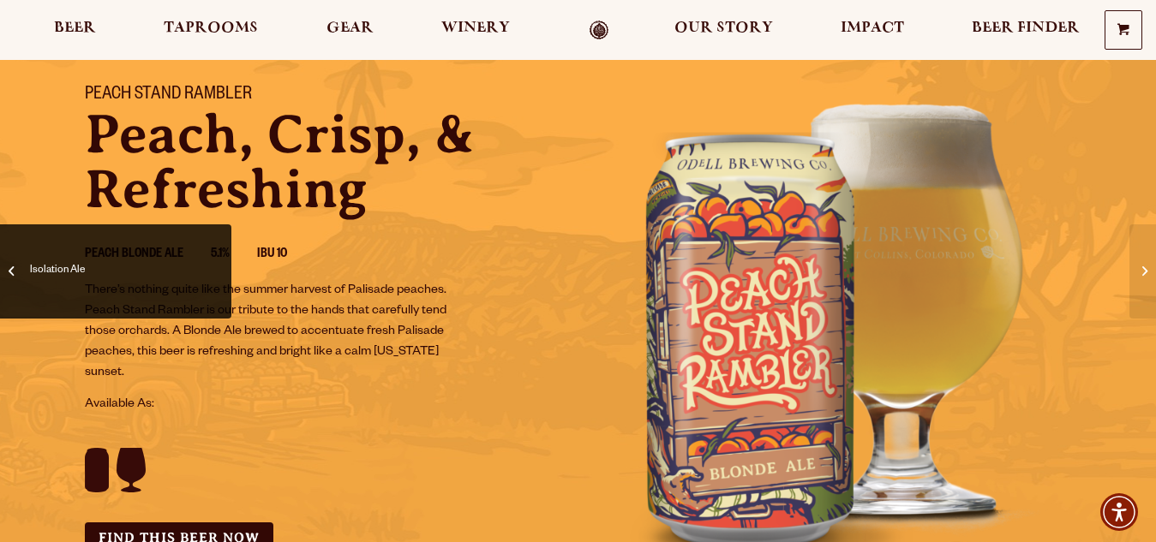
click at [36, 264] on span "Isolation Ale" at bounding box center [124, 271] width 189 height 69
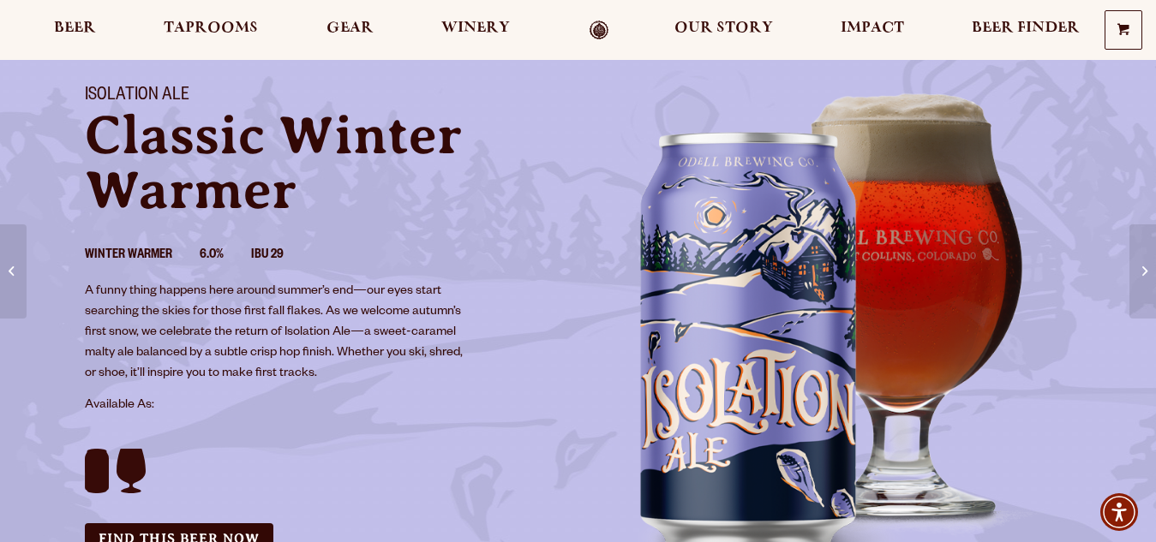
scroll to position [103, 0]
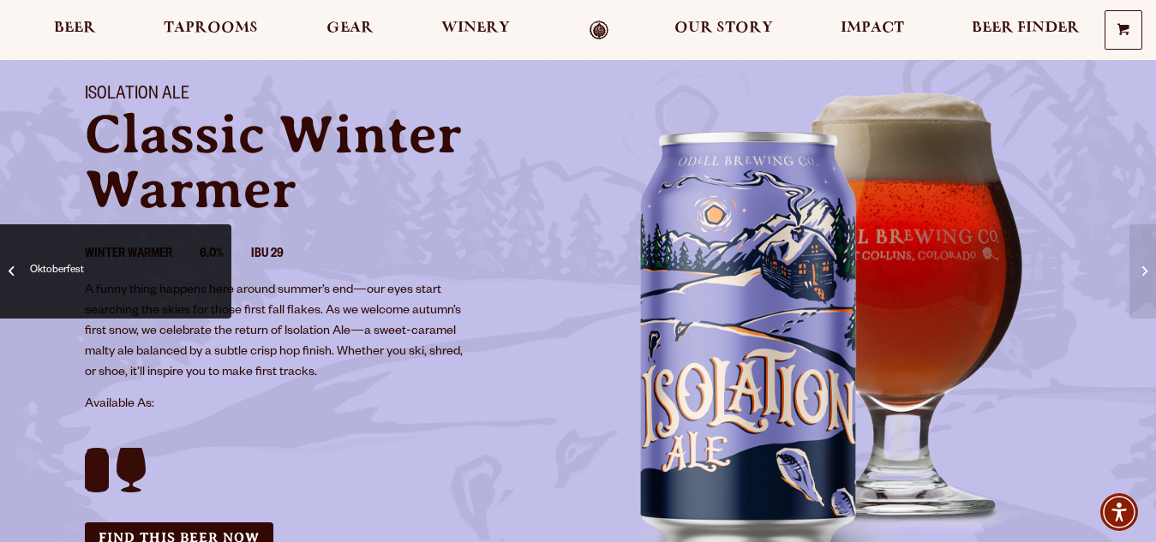
click at [27, 262] on span "Oktoberfest" at bounding box center [116, 271] width 206 height 69
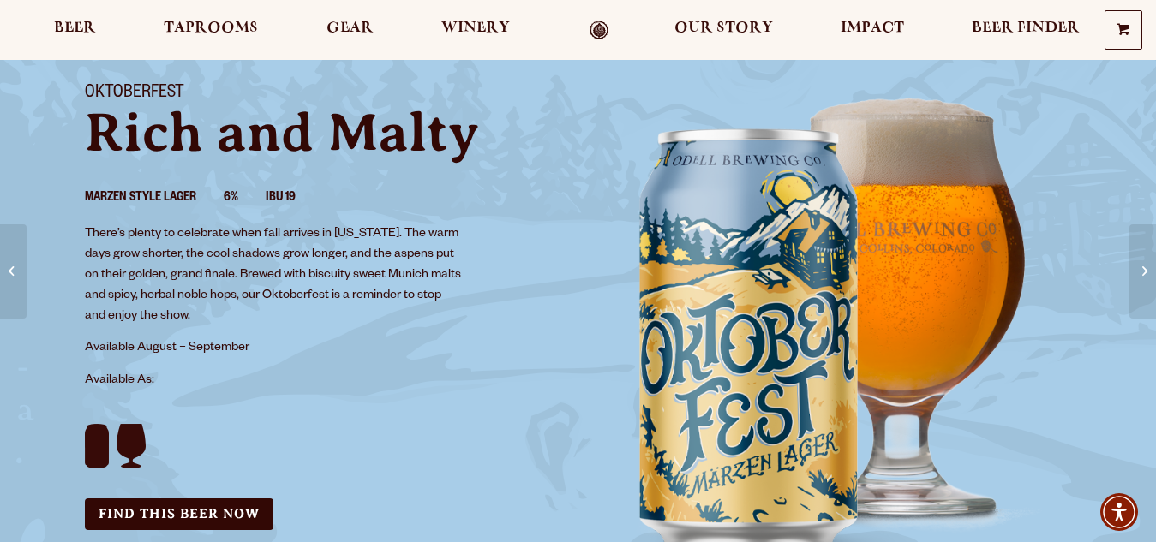
scroll to position [103, 0]
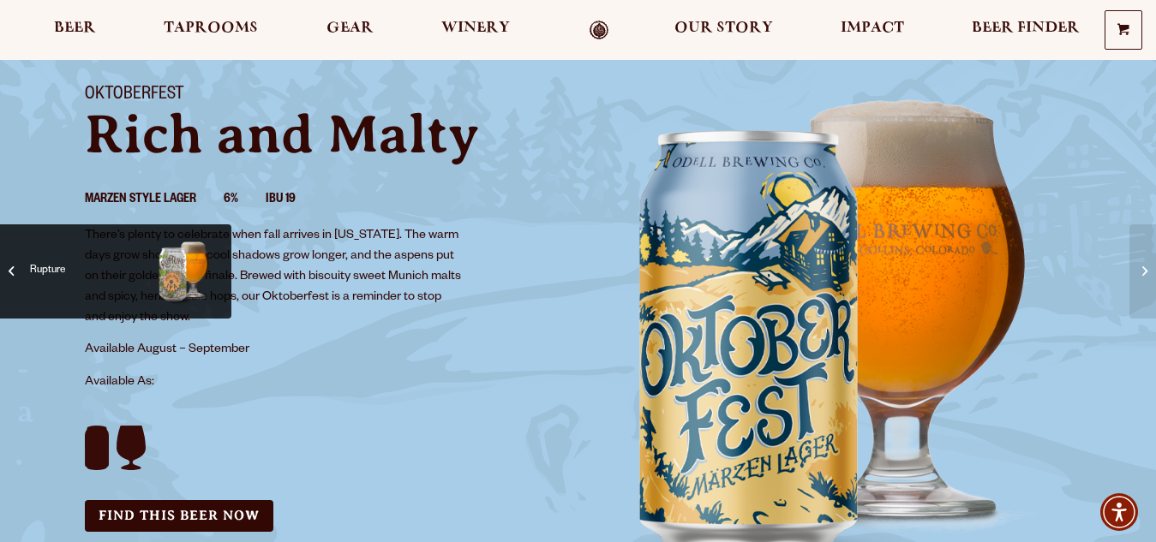
click at [27, 269] on span "Rupture" at bounding box center [116, 271] width 206 height 69
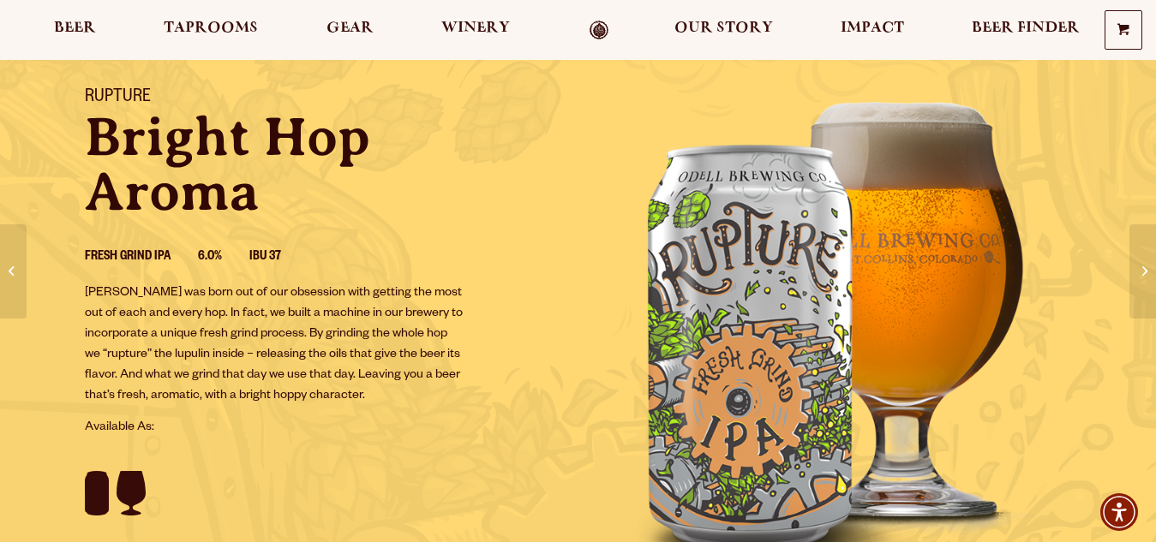
scroll to position [103, 0]
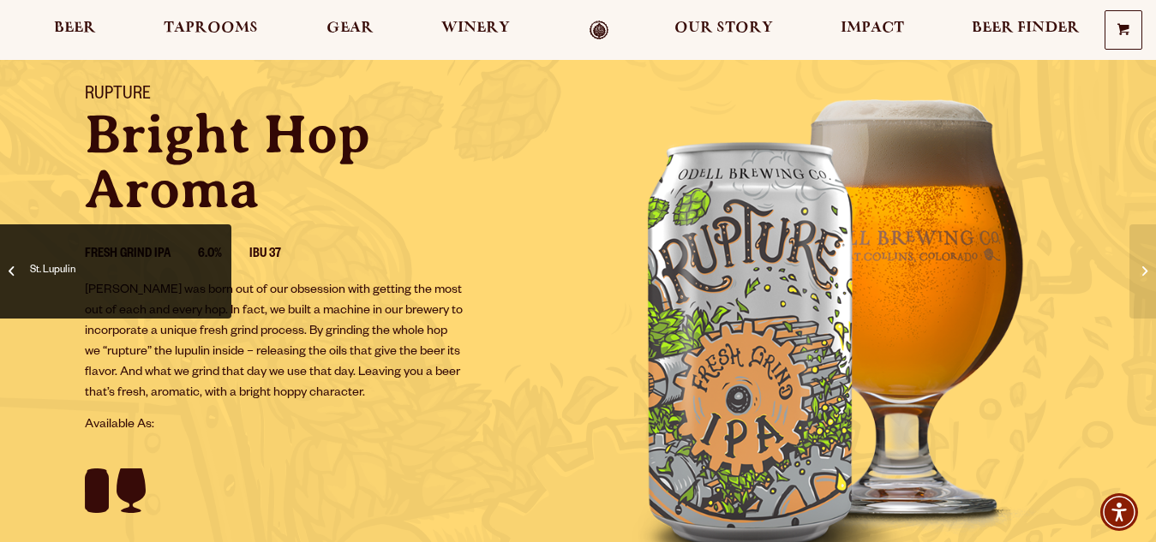
click at [29, 266] on span "St. Lupulin" at bounding box center [116, 271] width 206 height 69
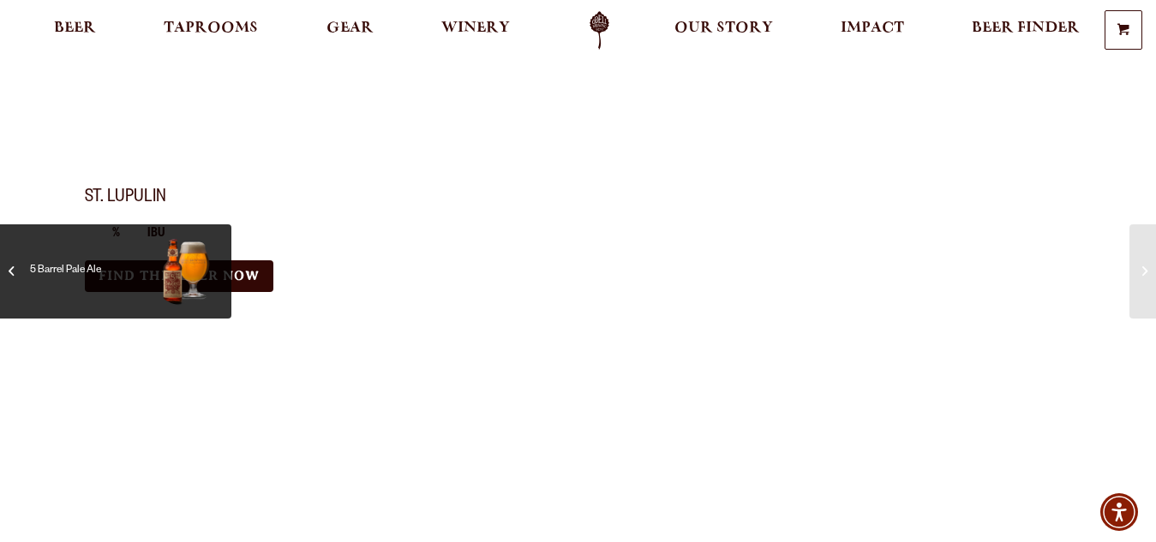
click at [24, 271] on span "5 Barrel Pale Ale" at bounding box center [116, 271] width 206 height 69
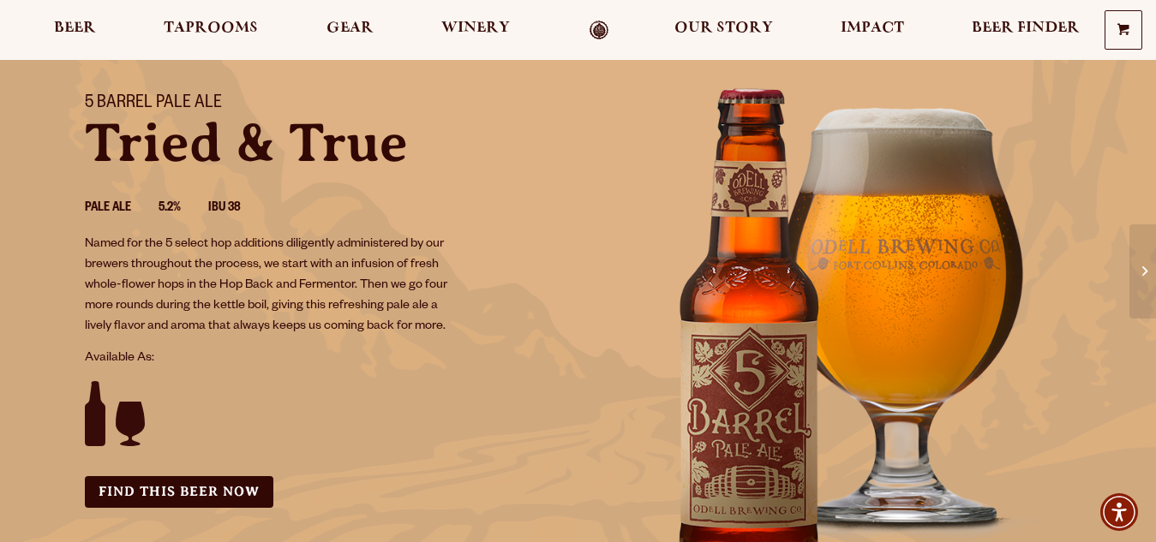
scroll to position [103, 0]
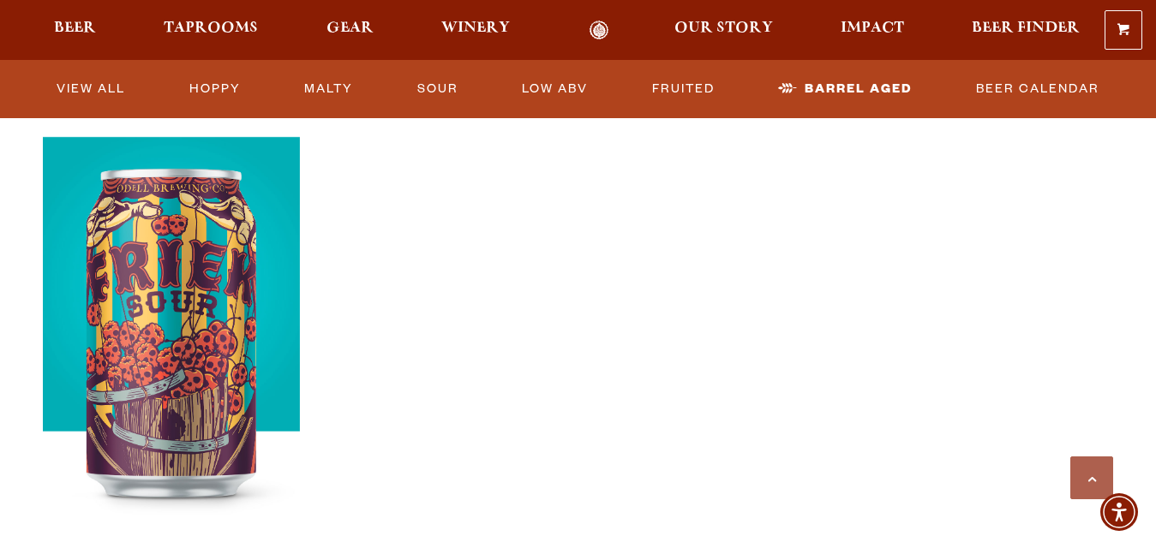
scroll to position [686, 0]
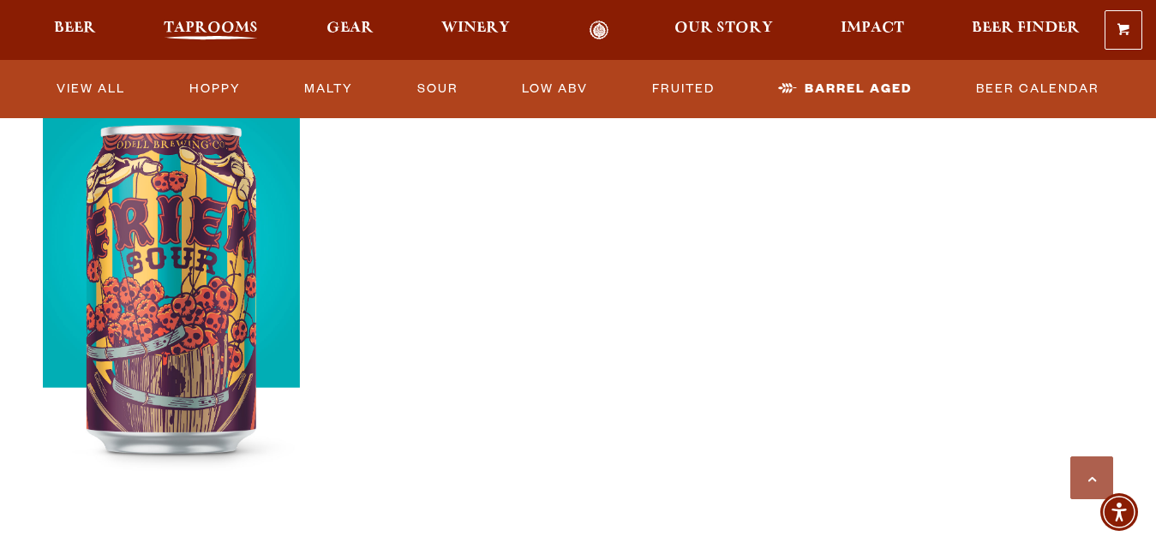
click at [213, 26] on span "Taprooms" at bounding box center [211, 28] width 94 height 14
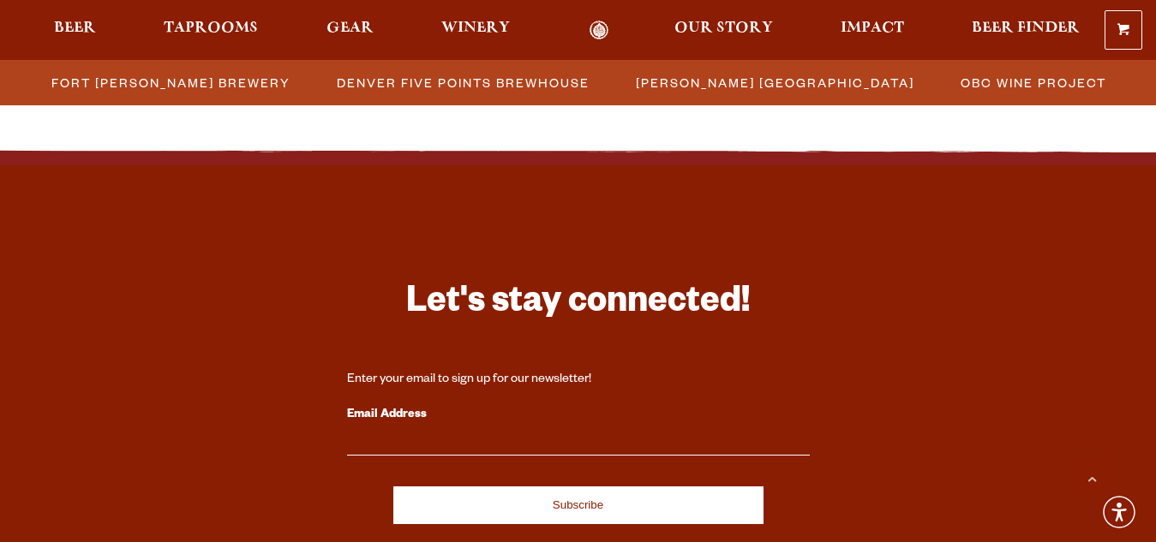
scroll to position [1577, 0]
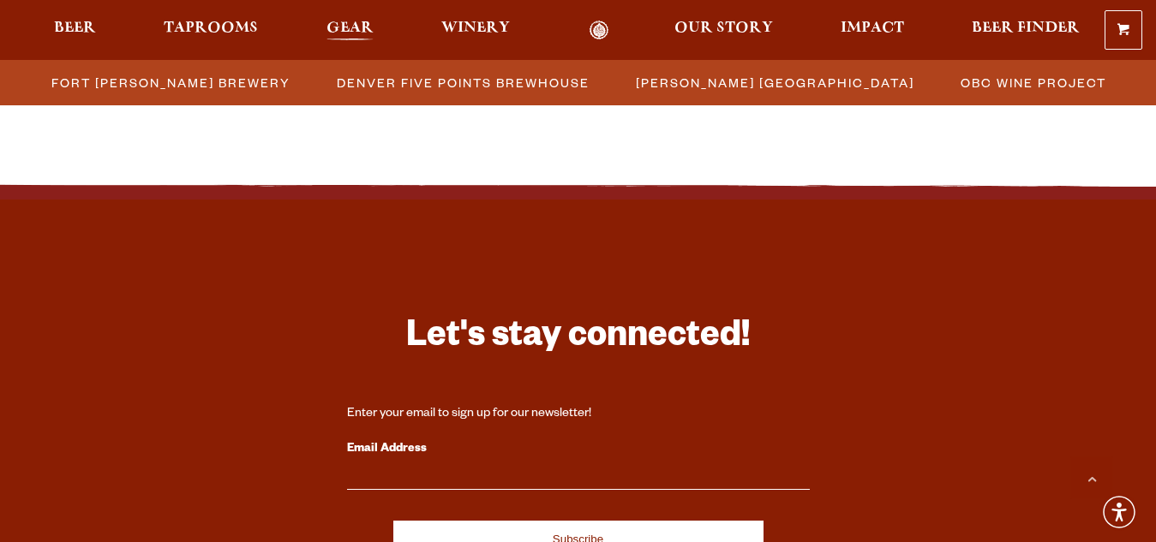
click at [352, 34] on span "Gear" at bounding box center [349, 28] width 47 height 14
click at [467, 29] on span "Winery" at bounding box center [475, 28] width 69 height 14
